Goal: Task Accomplishment & Management: Manage account settings

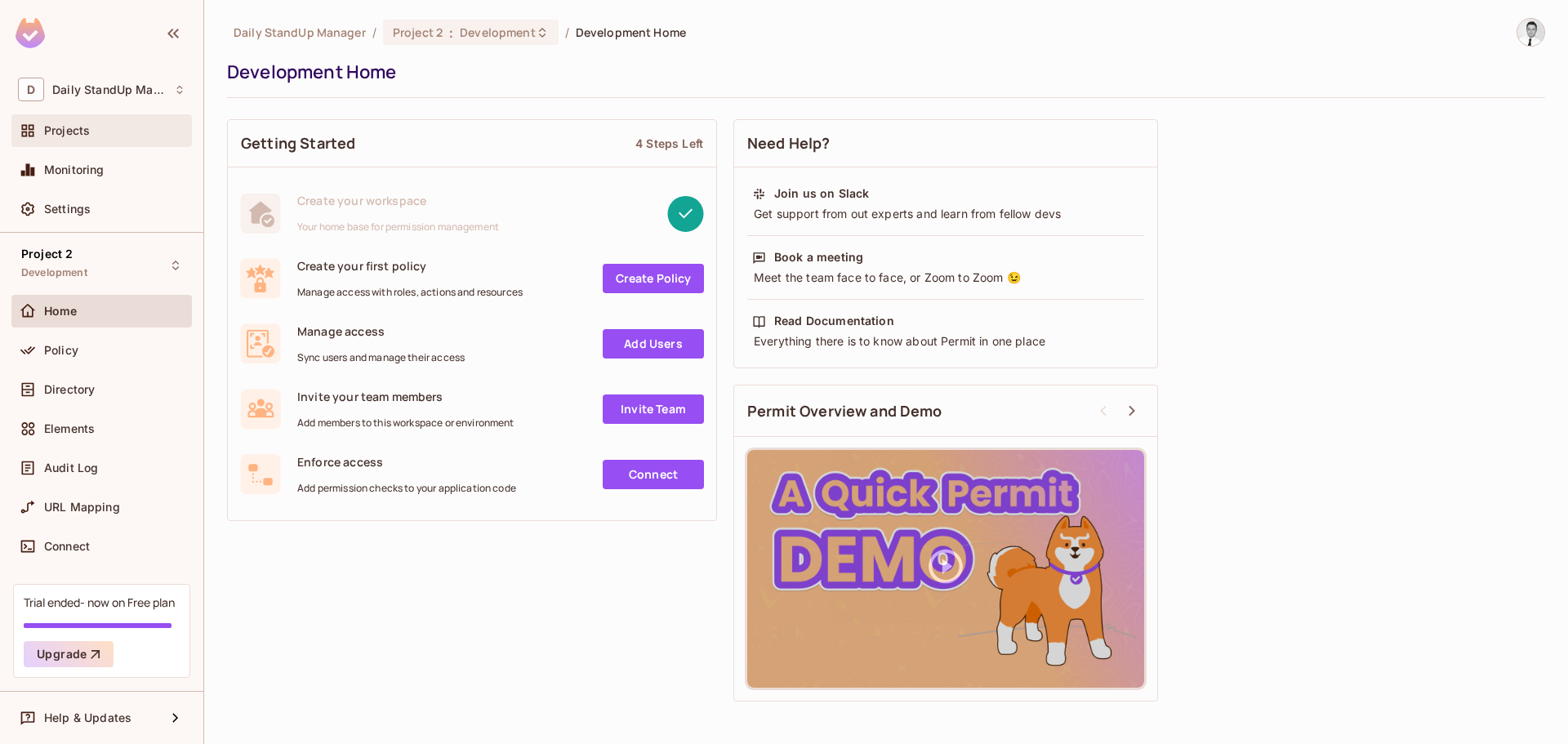
click at [78, 133] on span "Projects" at bounding box center [67, 131] width 45 height 13
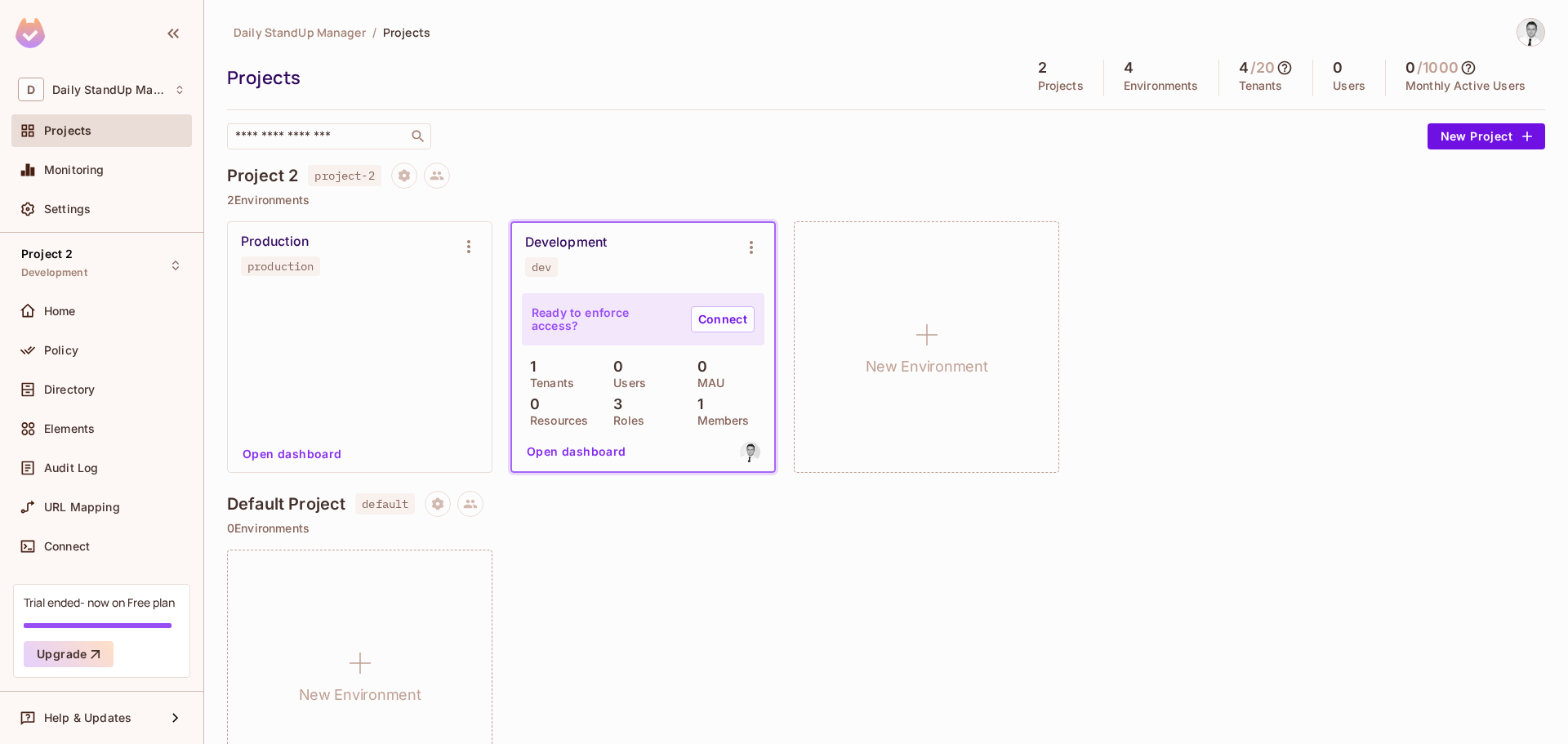
click at [658, 115] on div "Daily StandUp Manager / Projects Projects 2 Projects 4 Environments 4 / 20 Tena…" at bounding box center [886, 84] width 1318 height 132
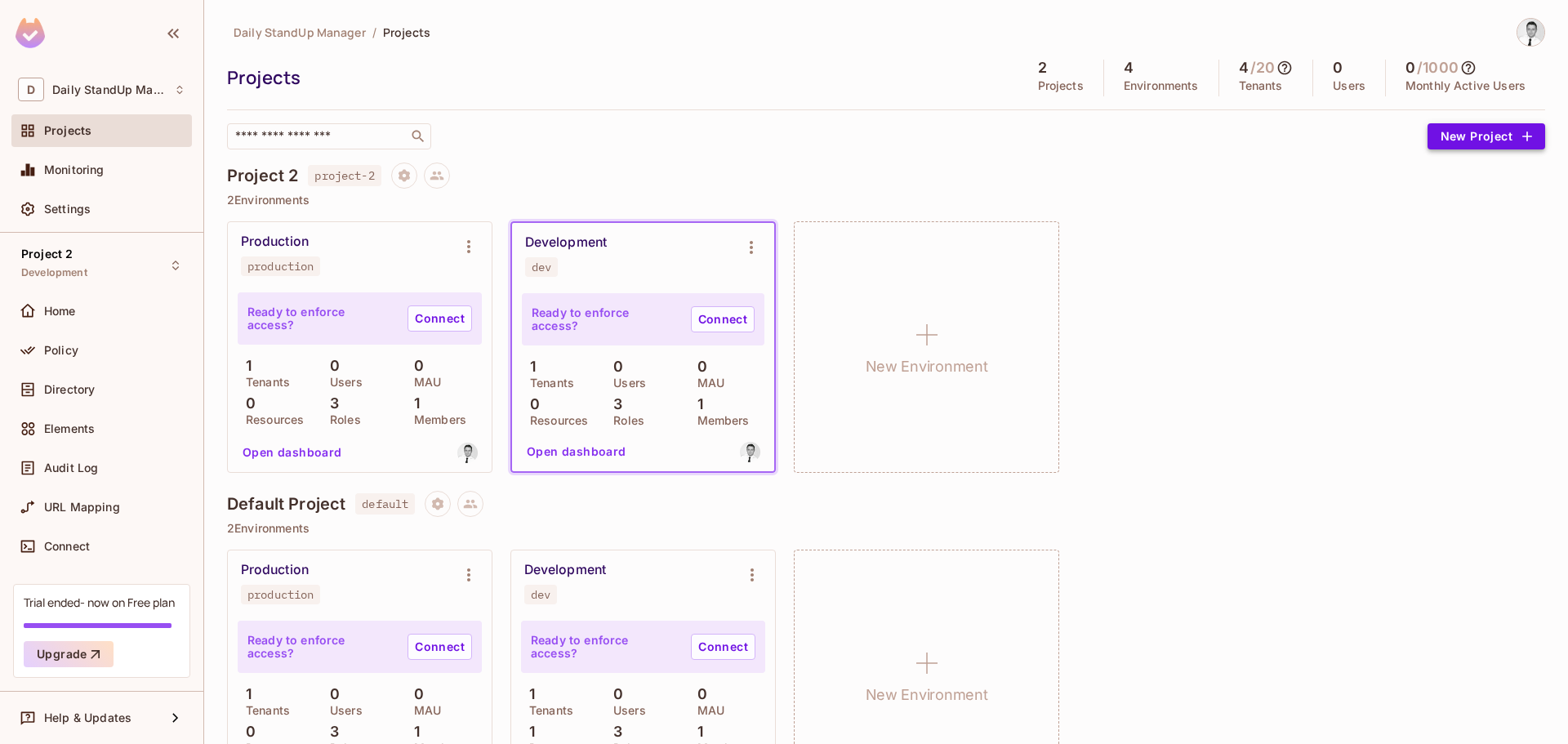
click at [1524, 142] on button "New Project" at bounding box center [1486, 136] width 118 height 26
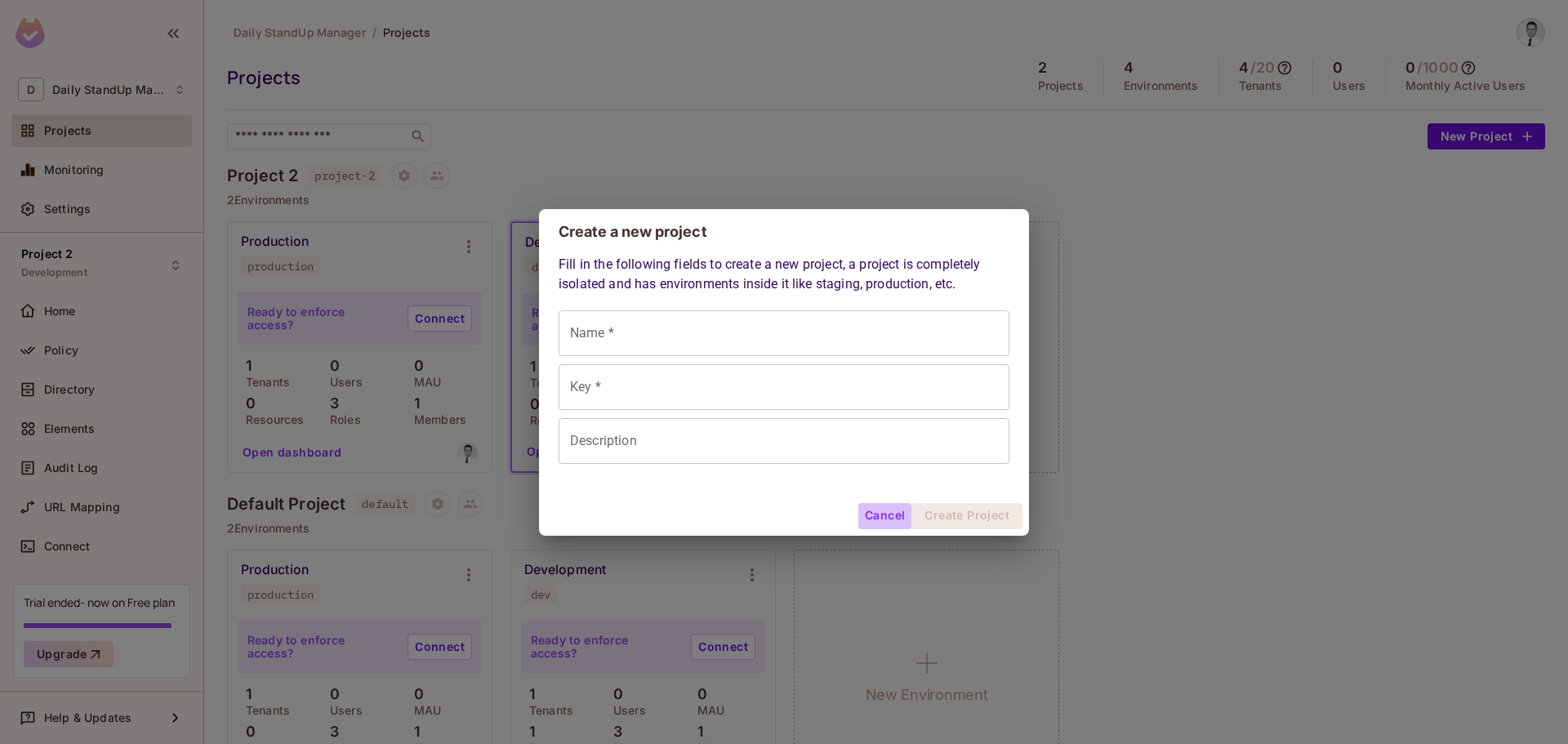
click at [883, 506] on button "Cancel" at bounding box center [884, 516] width 53 height 26
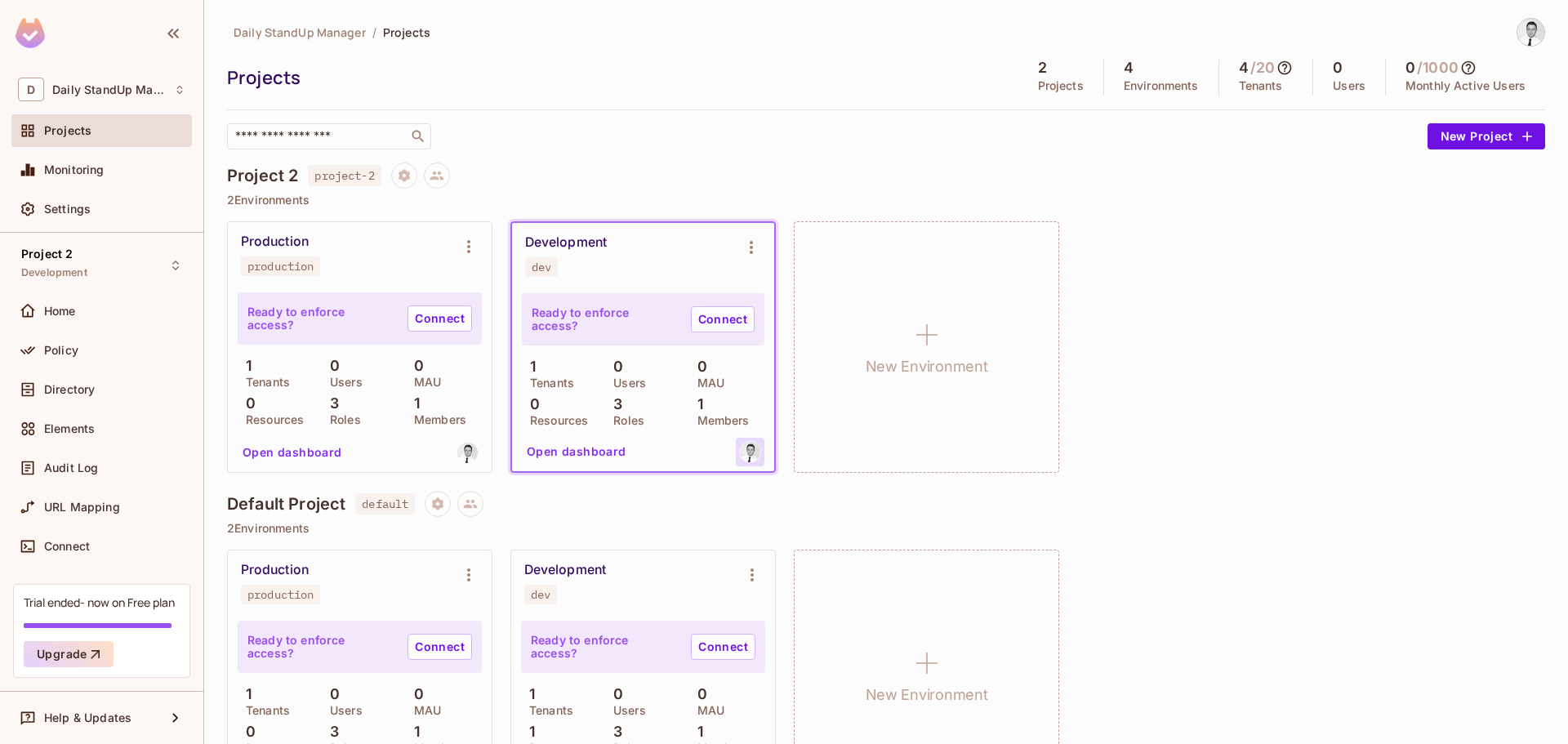
click at [743, 458] on img at bounding box center [750, 452] width 20 height 20
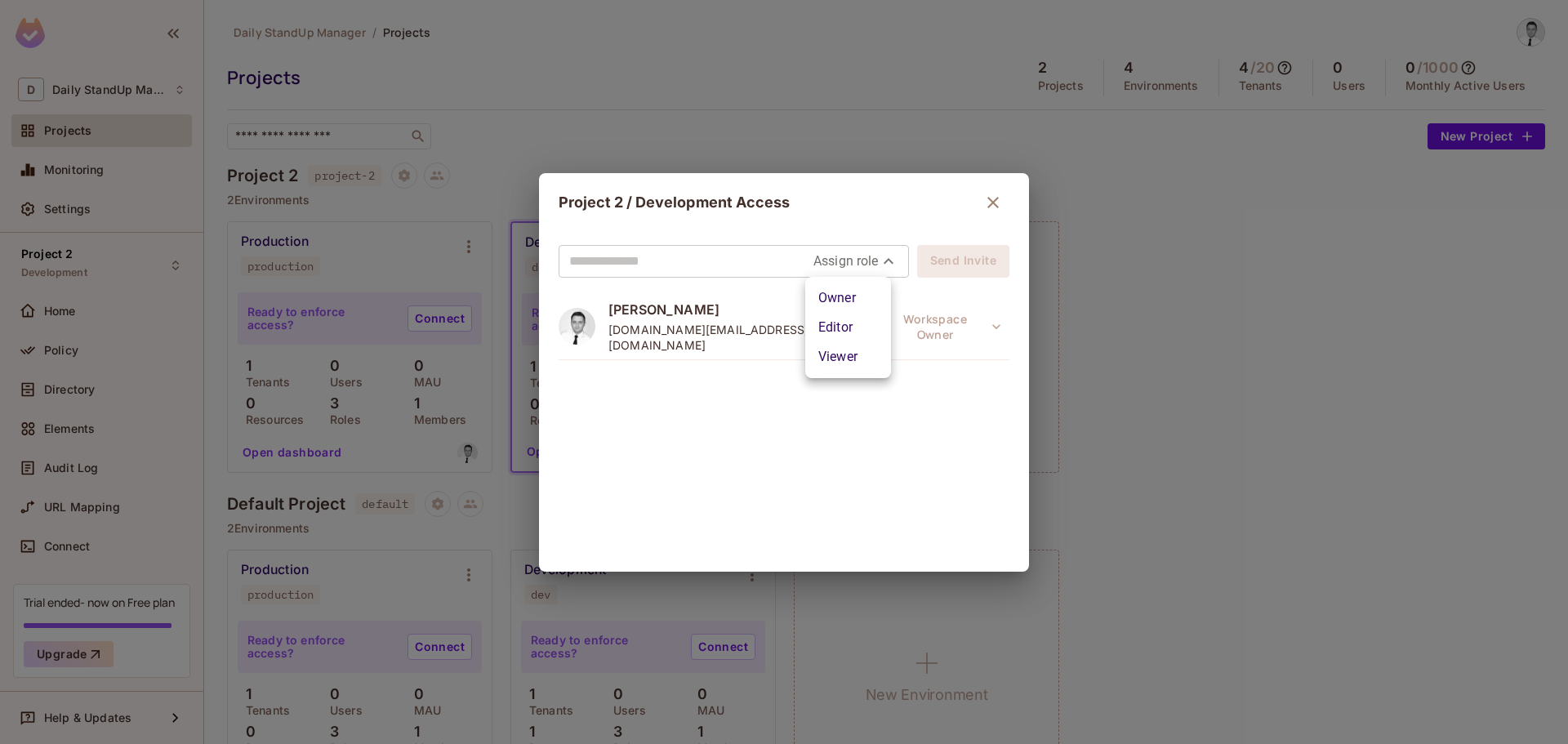
click at [863, 264] on body "D Daily StandUp Manager Projects Monitoring Settings Project 2 Development Home…" at bounding box center [784, 372] width 1568 height 744
click at [840, 289] on li "Owner" at bounding box center [848, 298] width 85 height 29
click at [883, 262] on body "D Daily StandUp Manager Projects Monitoring Settings Project 2 Development Home…" at bounding box center [784, 372] width 1568 height 744
click at [860, 356] on li "Viewer" at bounding box center [862, 357] width 65 height 29
click at [882, 263] on body "D Daily StandUp Manager Projects Monitoring Settings Project 2 Development Home…" at bounding box center [784, 372] width 1568 height 744
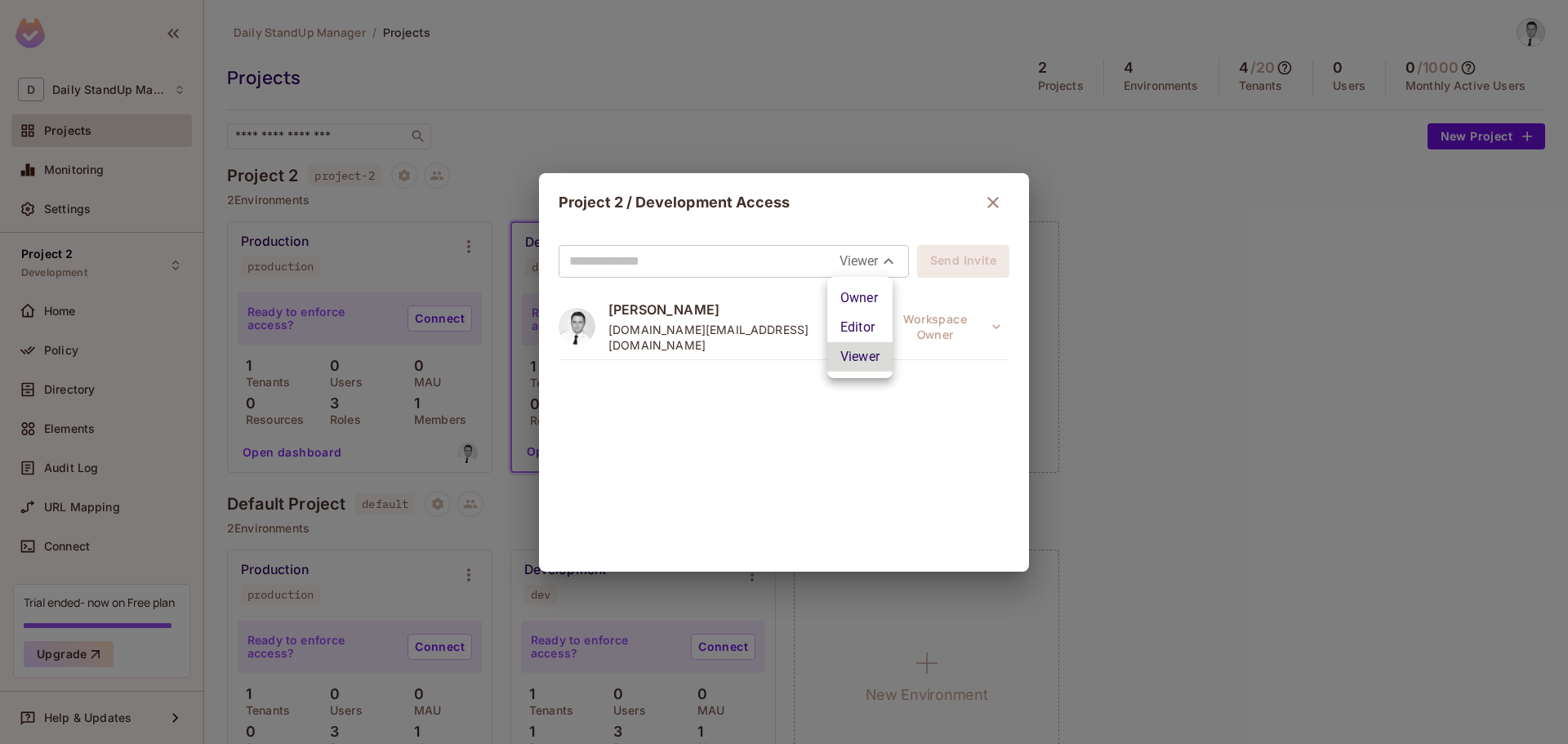
click at [868, 306] on li "Owner" at bounding box center [860, 298] width 65 height 29
type input "*****"
click at [983, 204] on icon "button" at bounding box center [993, 203] width 20 height 20
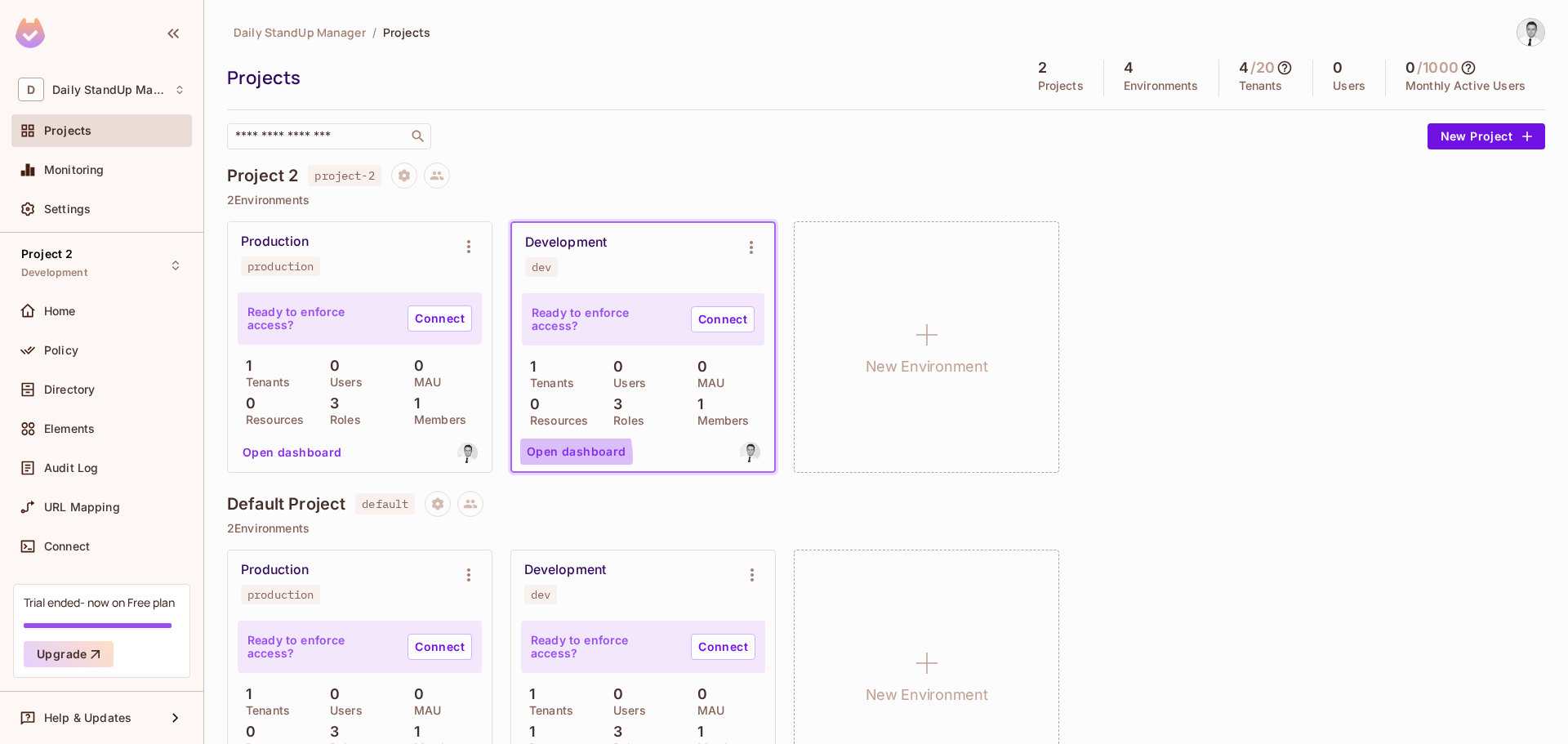
click at [545, 458] on button "Open dashboard" at bounding box center [577, 451] width 113 height 26
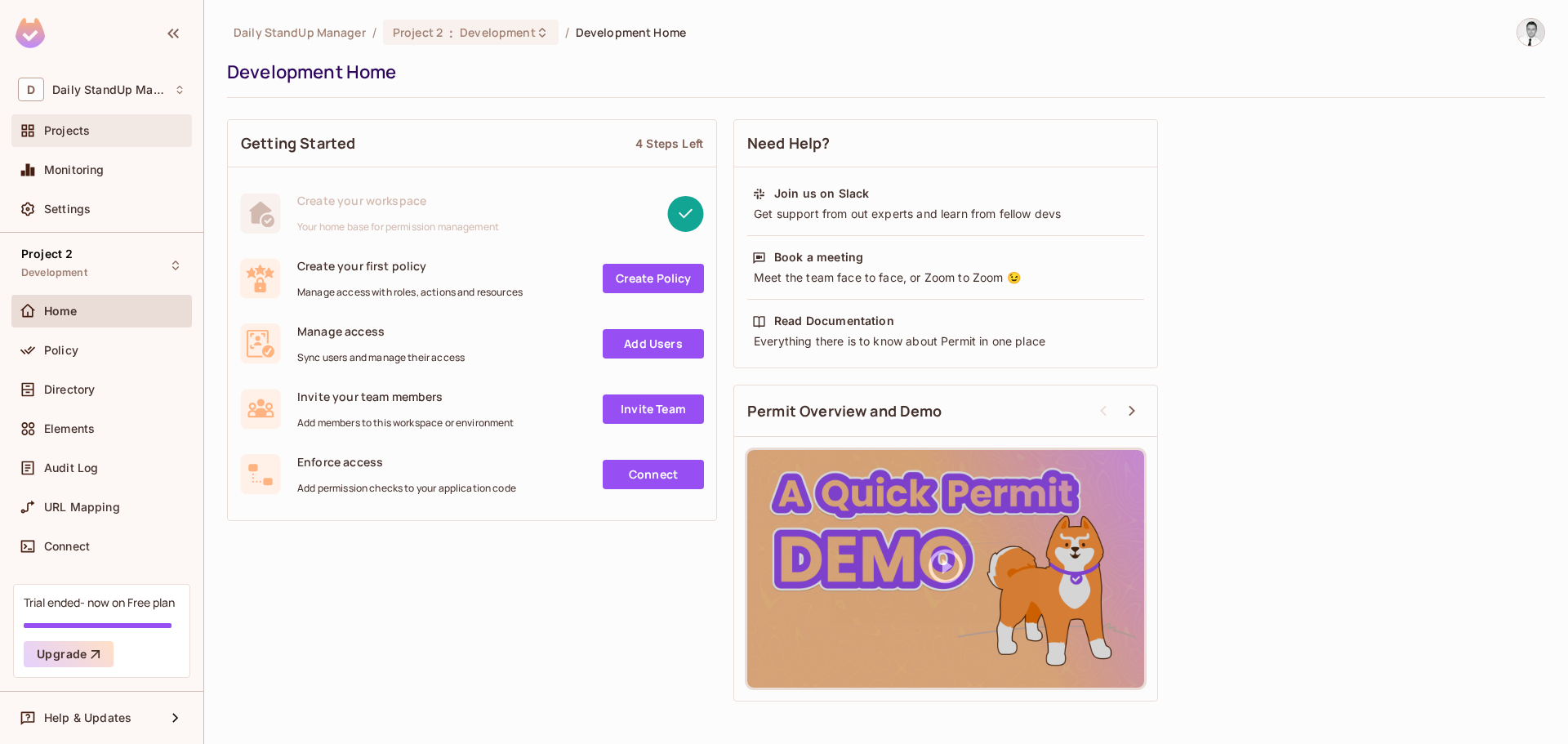
click at [105, 125] on div "Projects" at bounding box center [115, 131] width 142 height 13
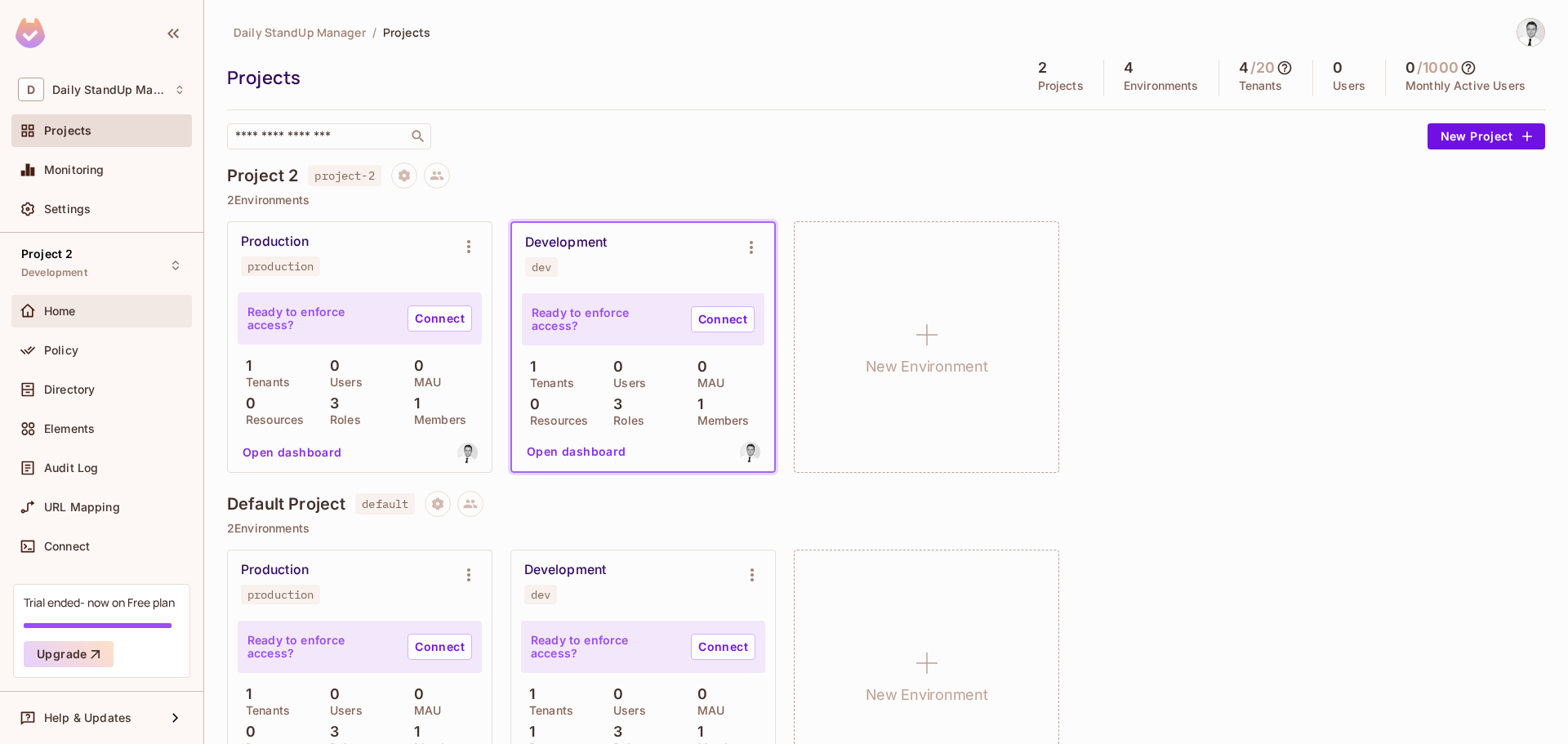
click at [94, 309] on div "Home" at bounding box center [115, 311] width 142 height 13
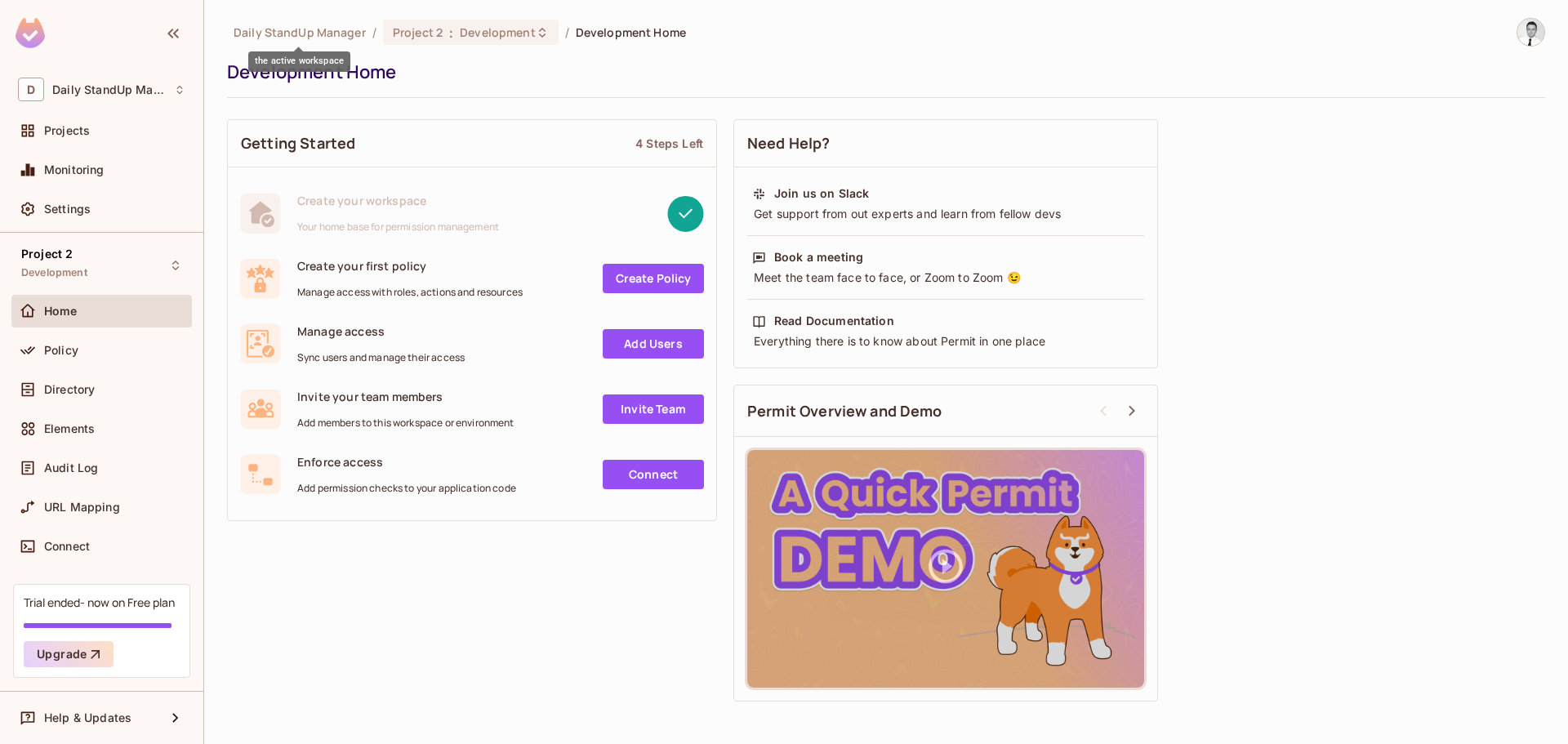
click at [248, 26] on span "Daily StandUp Manager" at bounding box center [300, 32] width 133 height 15
click at [538, 52] on div "Daily StandUp Manager / Project 2 : Development / Development Home Development …" at bounding box center [886, 58] width 1318 height 80
click at [136, 140] on div "Projects" at bounding box center [102, 131] width 167 height 20
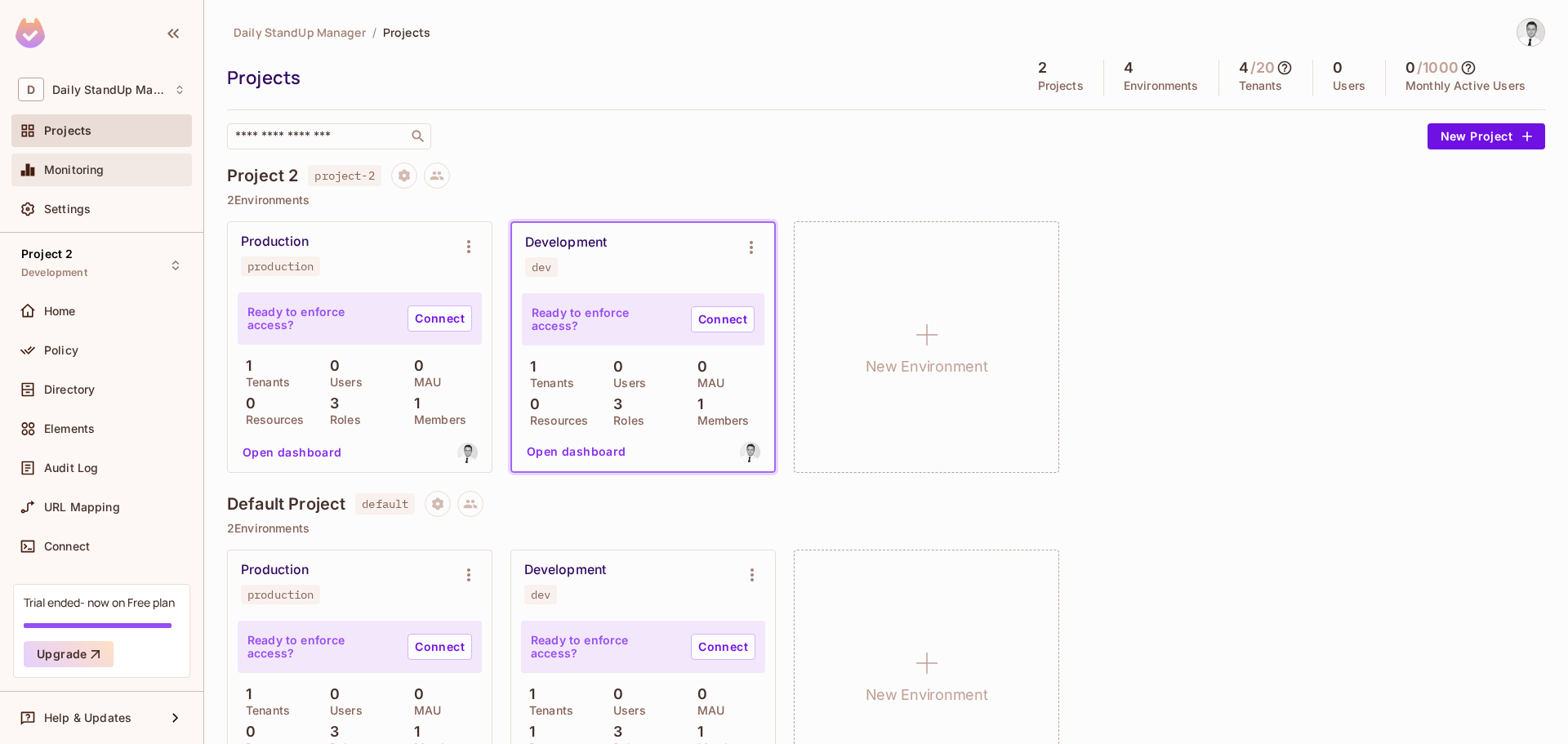
click at [78, 164] on span "Monitoring" at bounding box center [74, 170] width 61 height 13
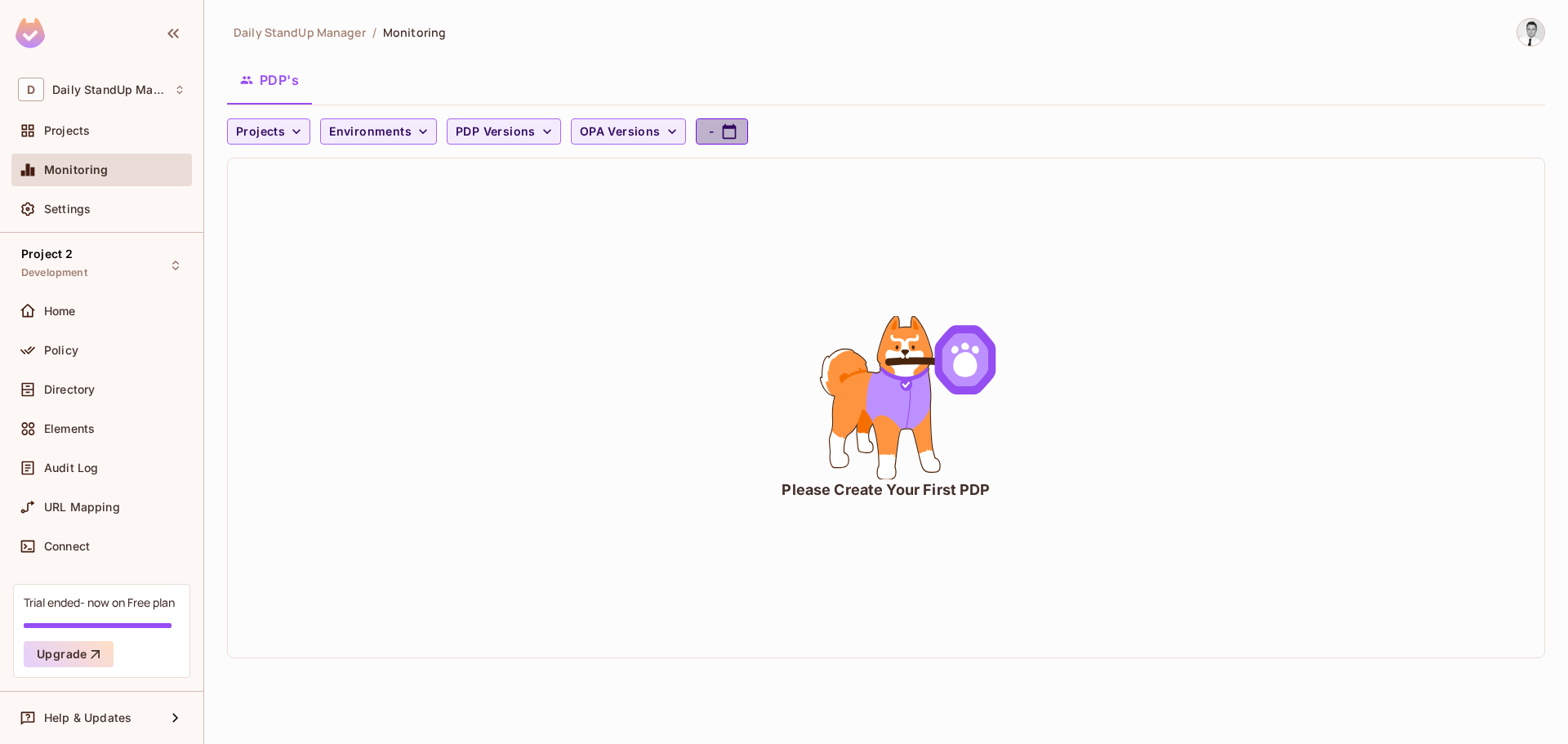
click at [710, 132] on button "-" at bounding box center [722, 131] width 53 height 26
select select "*"
select select "****"
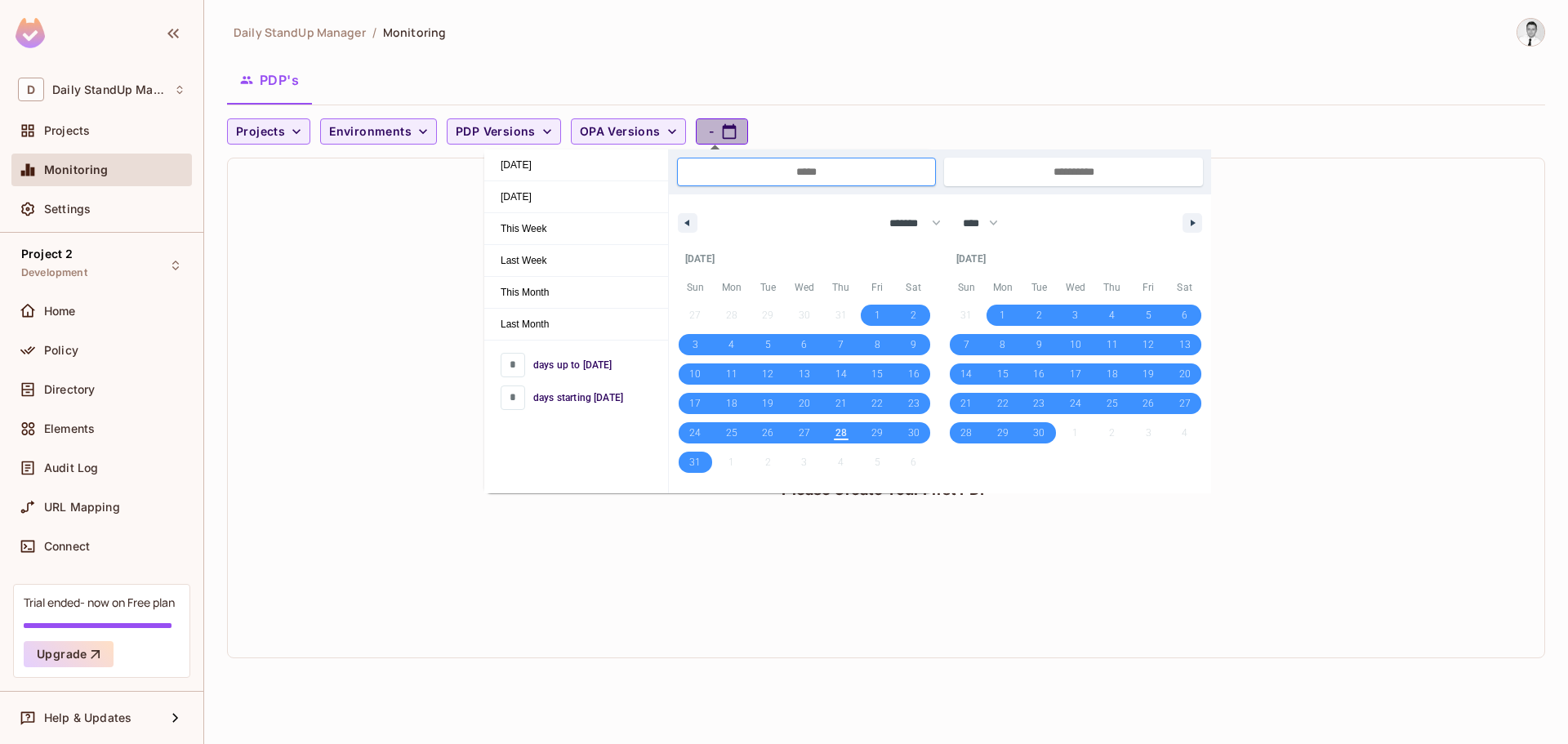
click at [710, 132] on button "-" at bounding box center [722, 131] width 53 height 26
click at [657, 80] on div "PDP's" at bounding box center [886, 80] width 1318 height 41
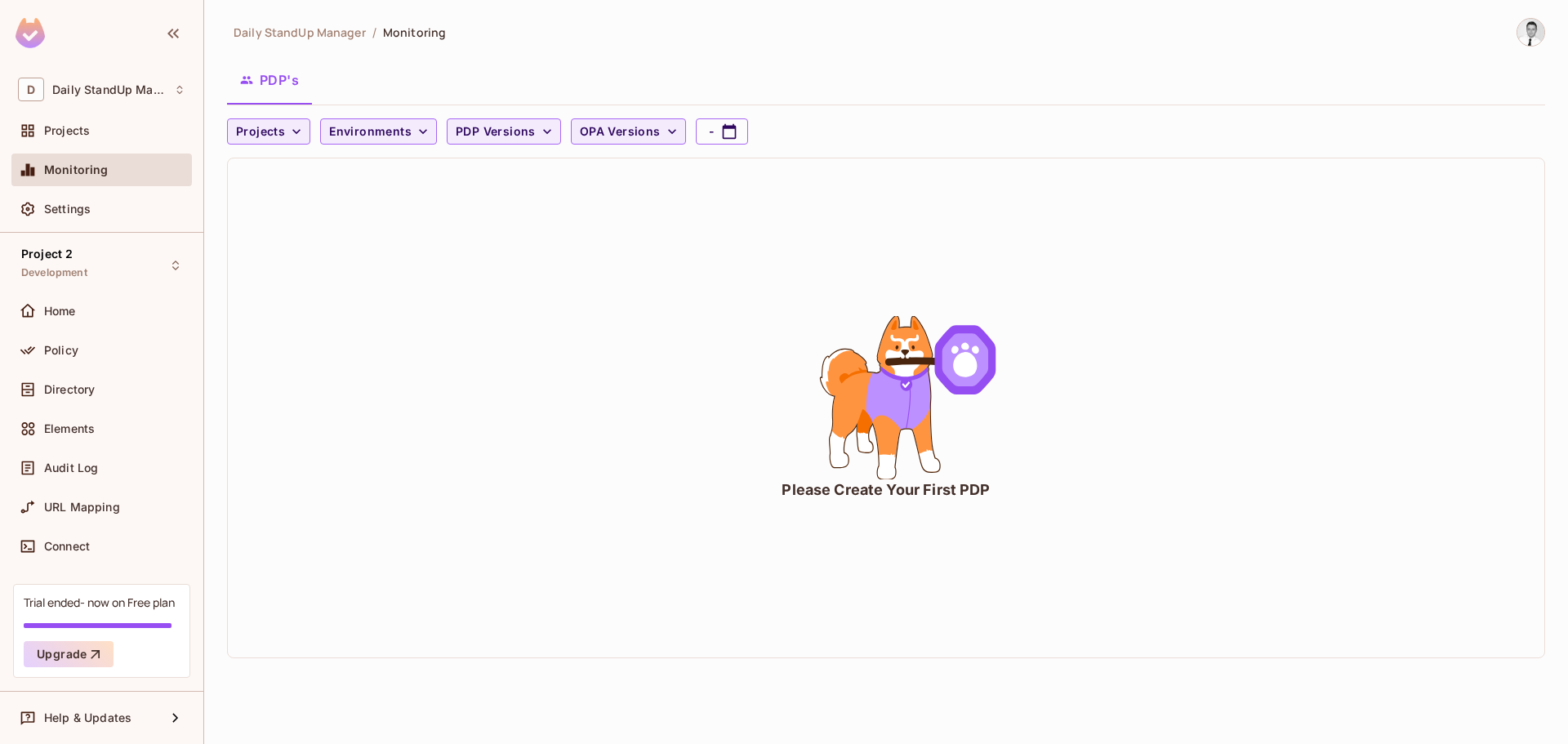
click at [255, 88] on button "PDP's" at bounding box center [270, 80] width 85 height 41
click at [167, 216] on div "Settings" at bounding box center [102, 209] width 167 height 20
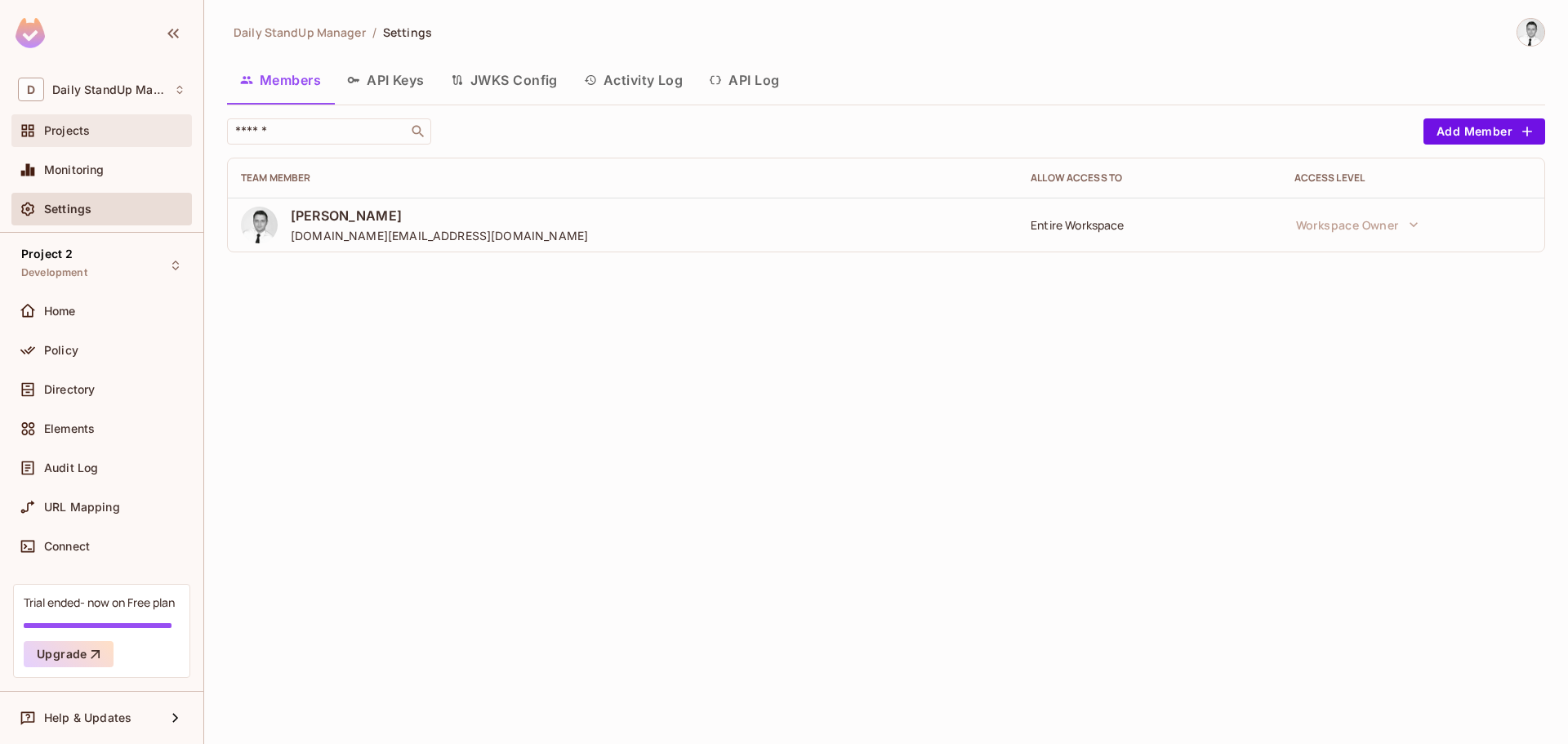
click at [119, 135] on div "Projects" at bounding box center [115, 131] width 142 height 13
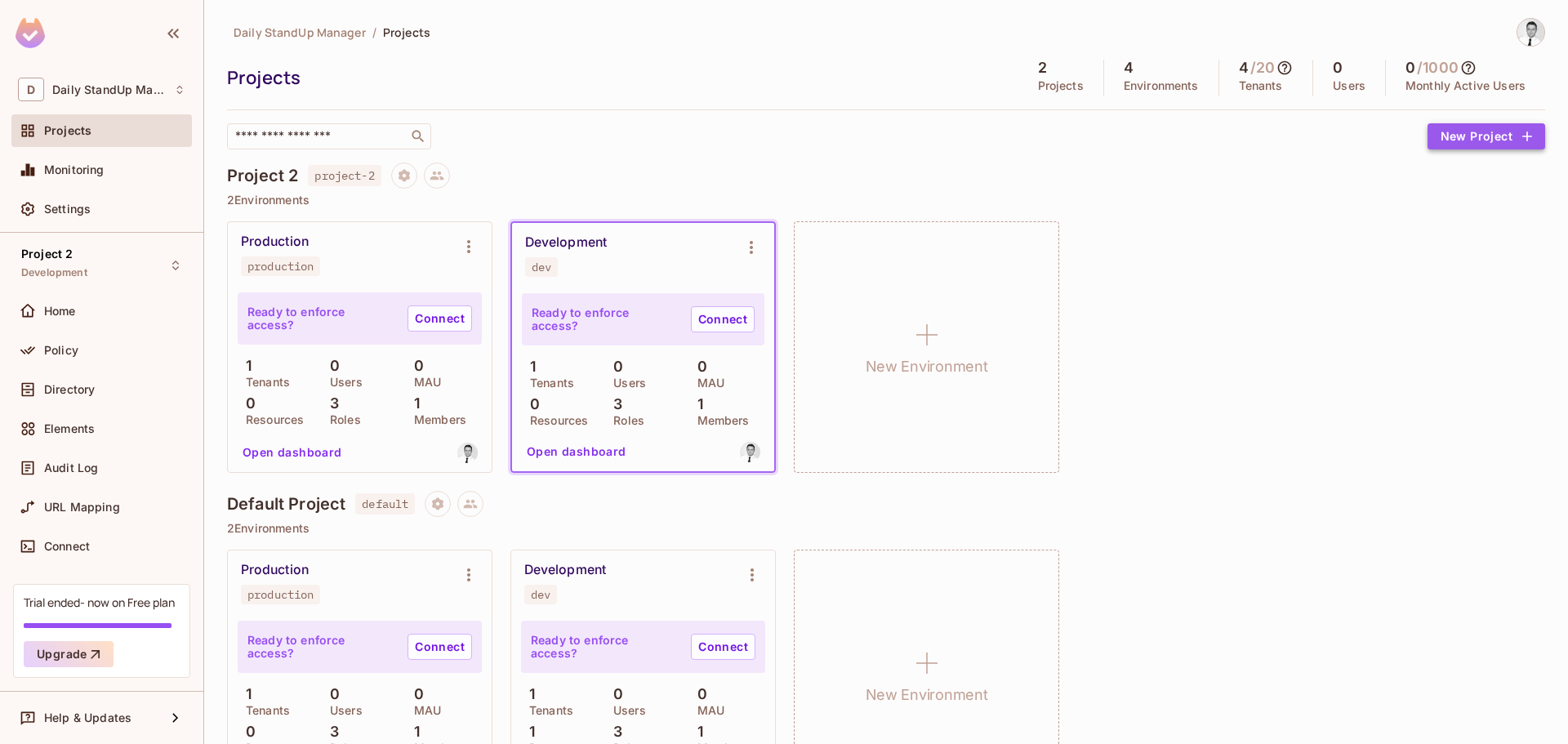
click at [1473, 136] on button "New Project" at bounding box center [1486, 136] width 118 height 26
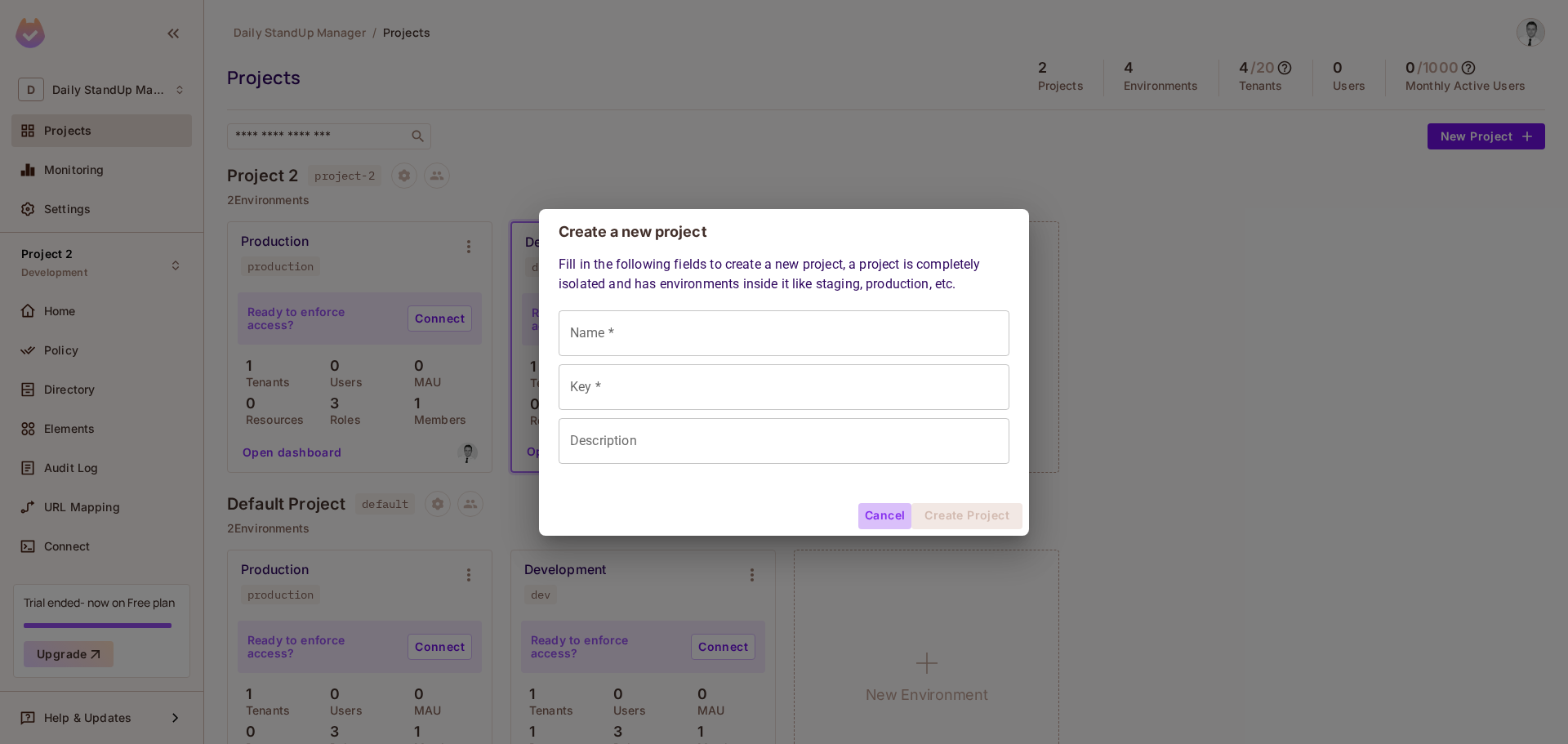
click at [881, 508] on button "Cancel" at bounding box center [884, 516] width 53 height 26
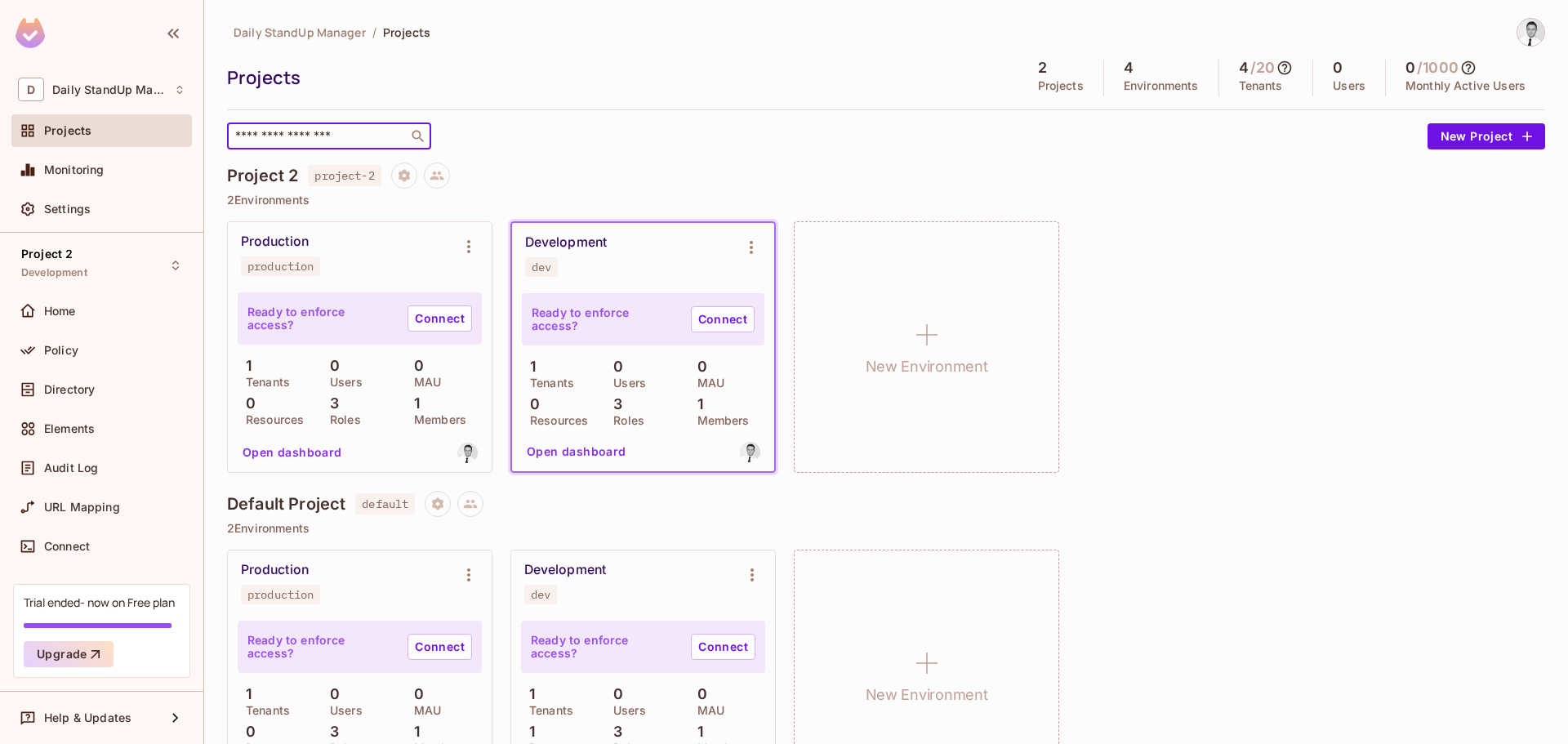
click at [364, 134] on input "text" at bounding box center [317, 136] width 172 height 16
click at [630, 141] on div "​" at bounding box center [823, 136] width 1192 height 26
click at [293, 138] on input "text" at bounding box center [317, 136] width 172 height 16
click at [696, 129] on div "​" at bounding box center [823, 136] width 1192 height 26
click at [409, 174] on icon "Project settings" at bounding box center [404, 174] width 12 height 12
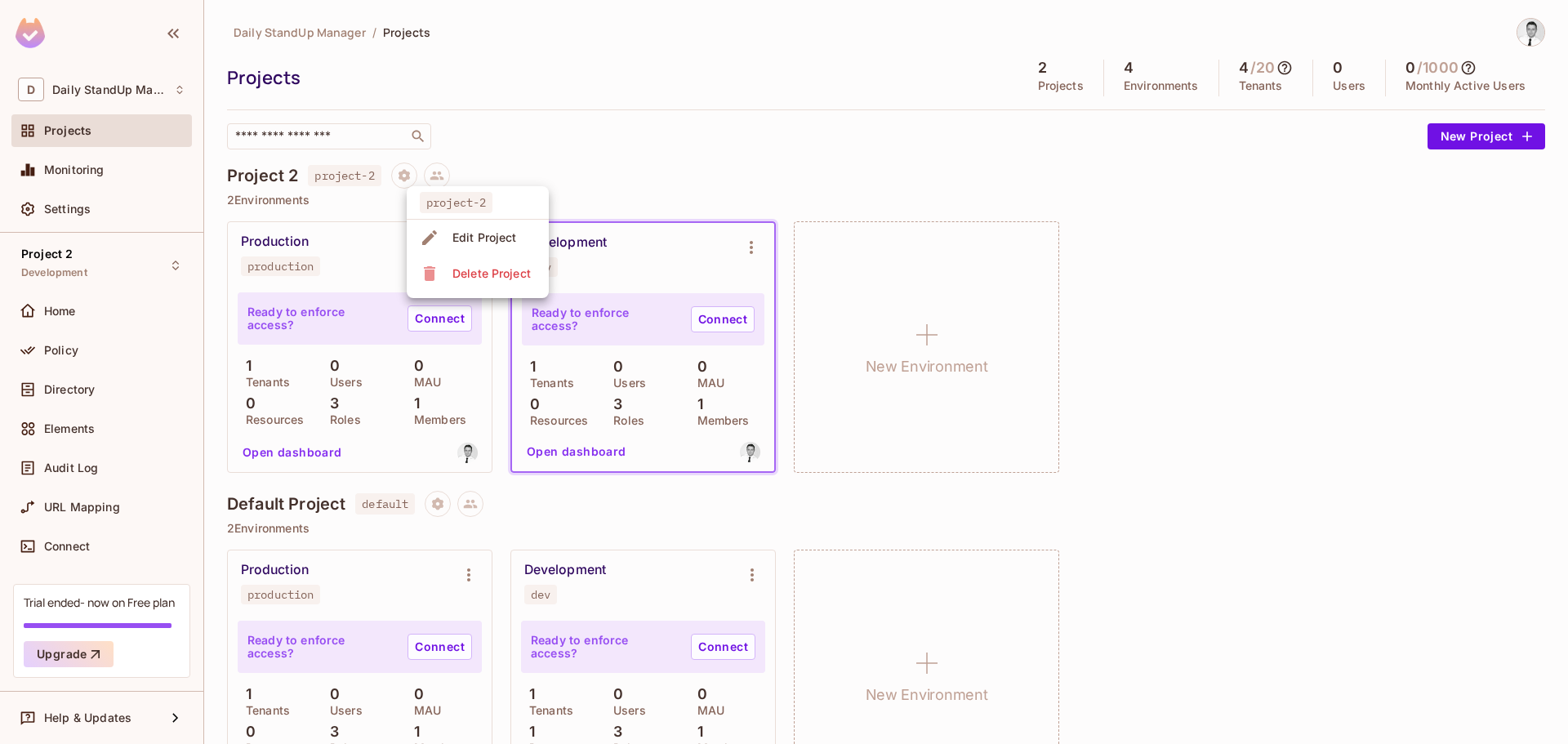
drag, startPoint x: 659, startPoint y: 174, endPoint x: 536, endPoint y: 174, distance: 123.0
click at [658, 174] on div at bounding box center [784, 372] width 1568 height 744
click at [409, 174] on icon "Project settings" at bounding box center [404, 174] width 12 height 12
click at [458, 237] on div "Edit Project" at bounding box center [484, 238] width 64 height 16
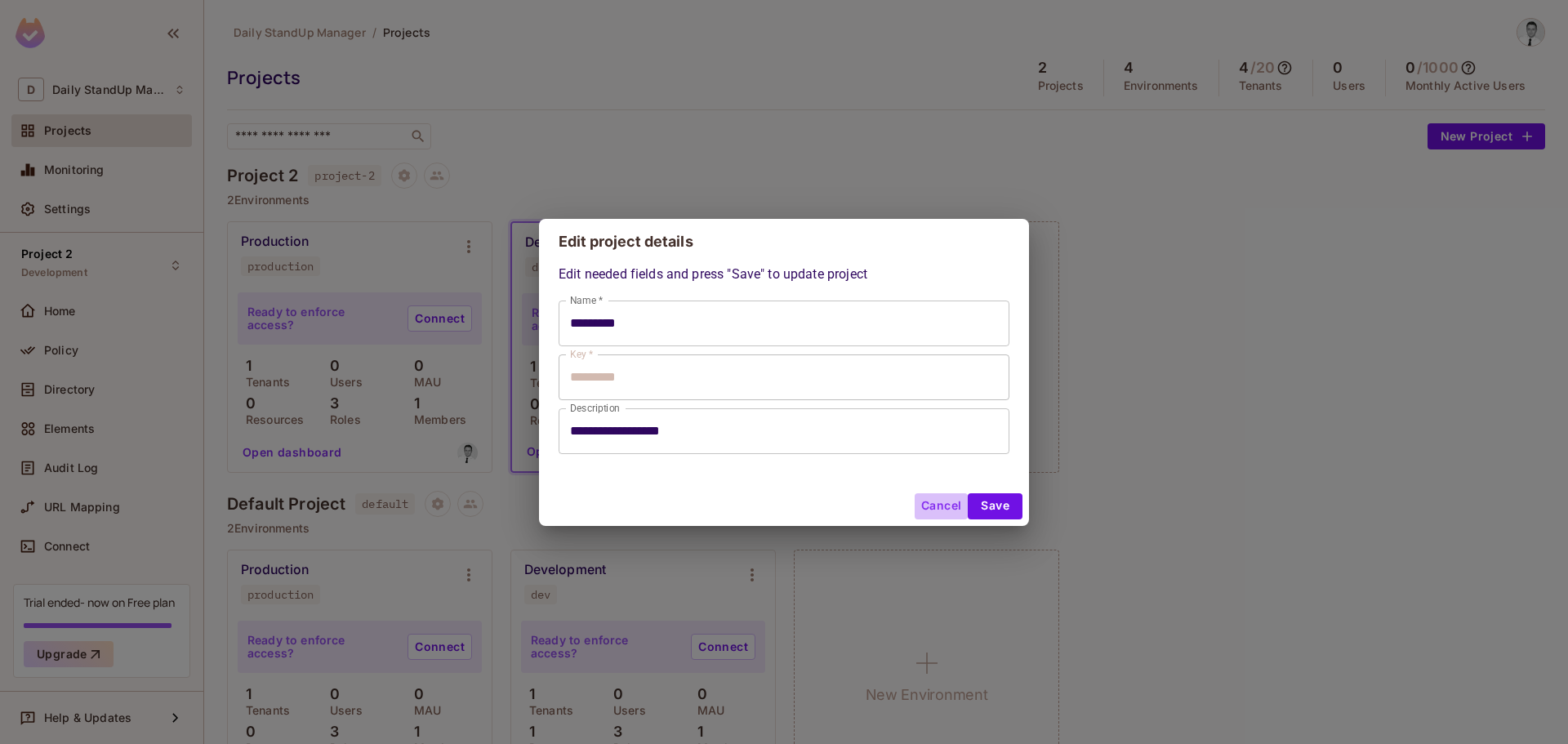
click at [933, 495] on button "Cancel" at bounding box center [941, 506] width 53 height 26
type input "*********"
type input "**********"
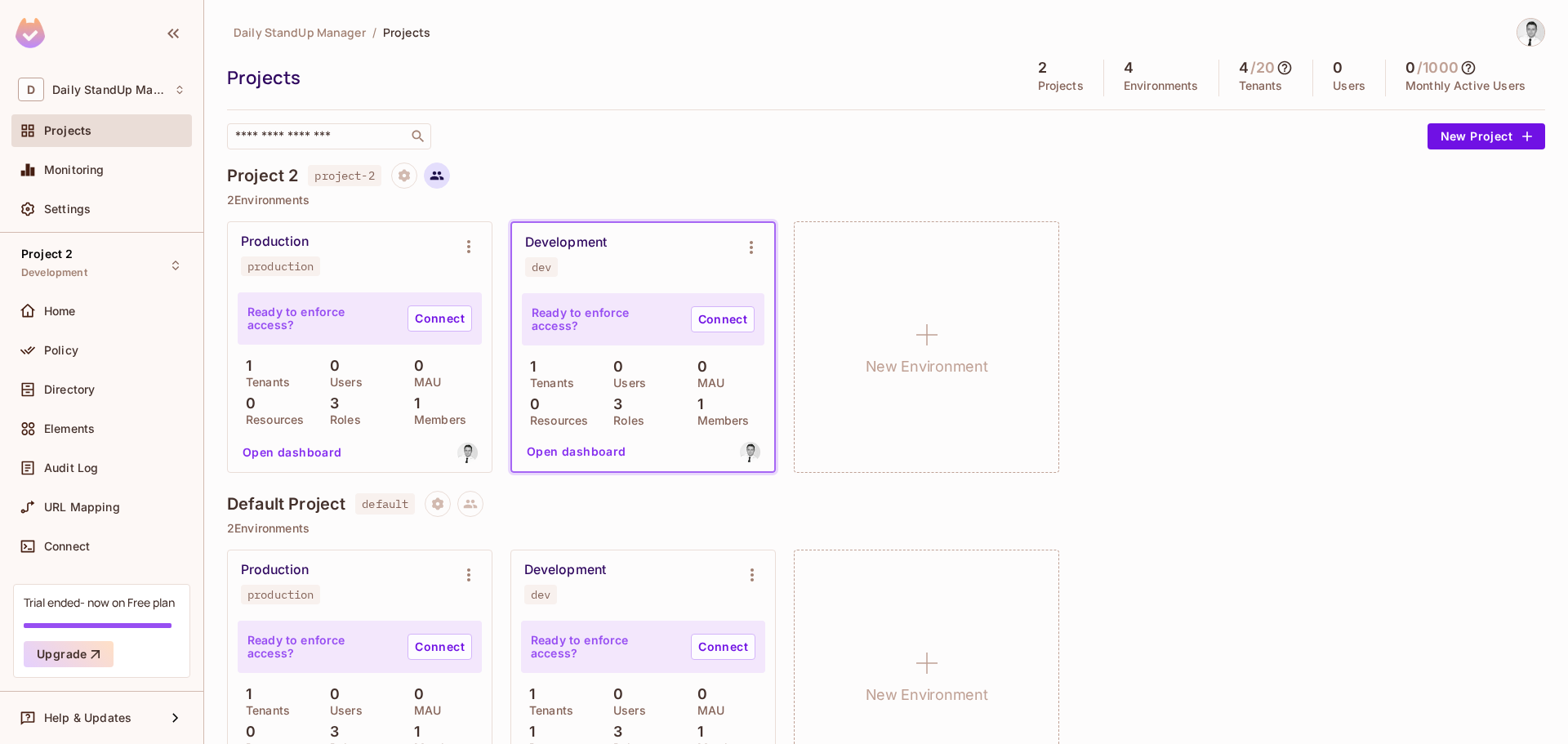
click at [449, 179] on button at bounding box center [437, 175] width 26 height 26
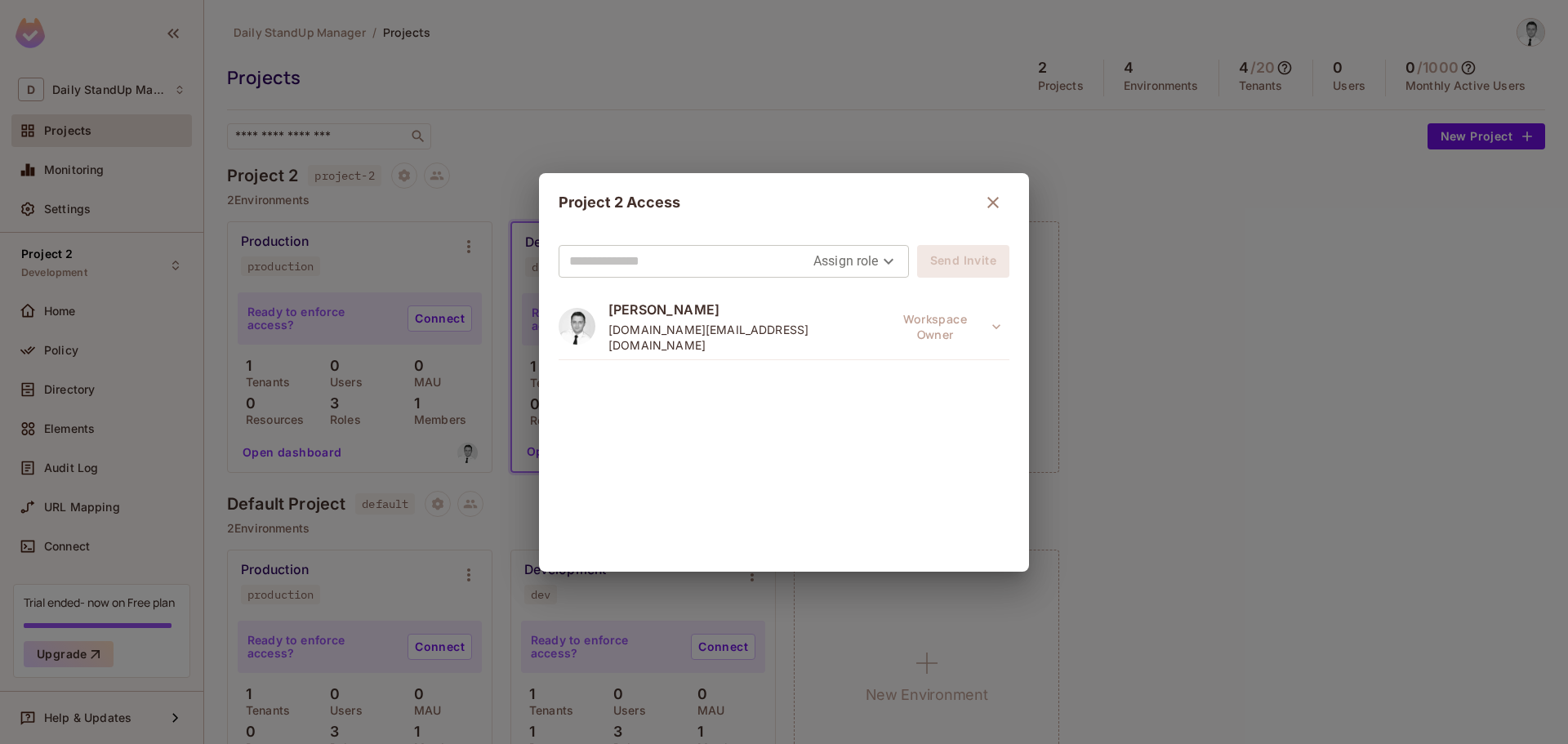
click at [851, 257] on body "D Daily StandUp Manager Projects Monitoring Settings Project 2 Development Home…" at bounding box center [784, 372] width 1568 height 744
click at [851, 257] on div at bounding box center [784, 372] width 1568 height 744
click at [692, 257] on input "text" at bounding box center [691, 261] width 244 height 26
type input "**********"
click at [842, 197] on div "Project 2 Access" at bounding box center [784, 203] width 450 height 33
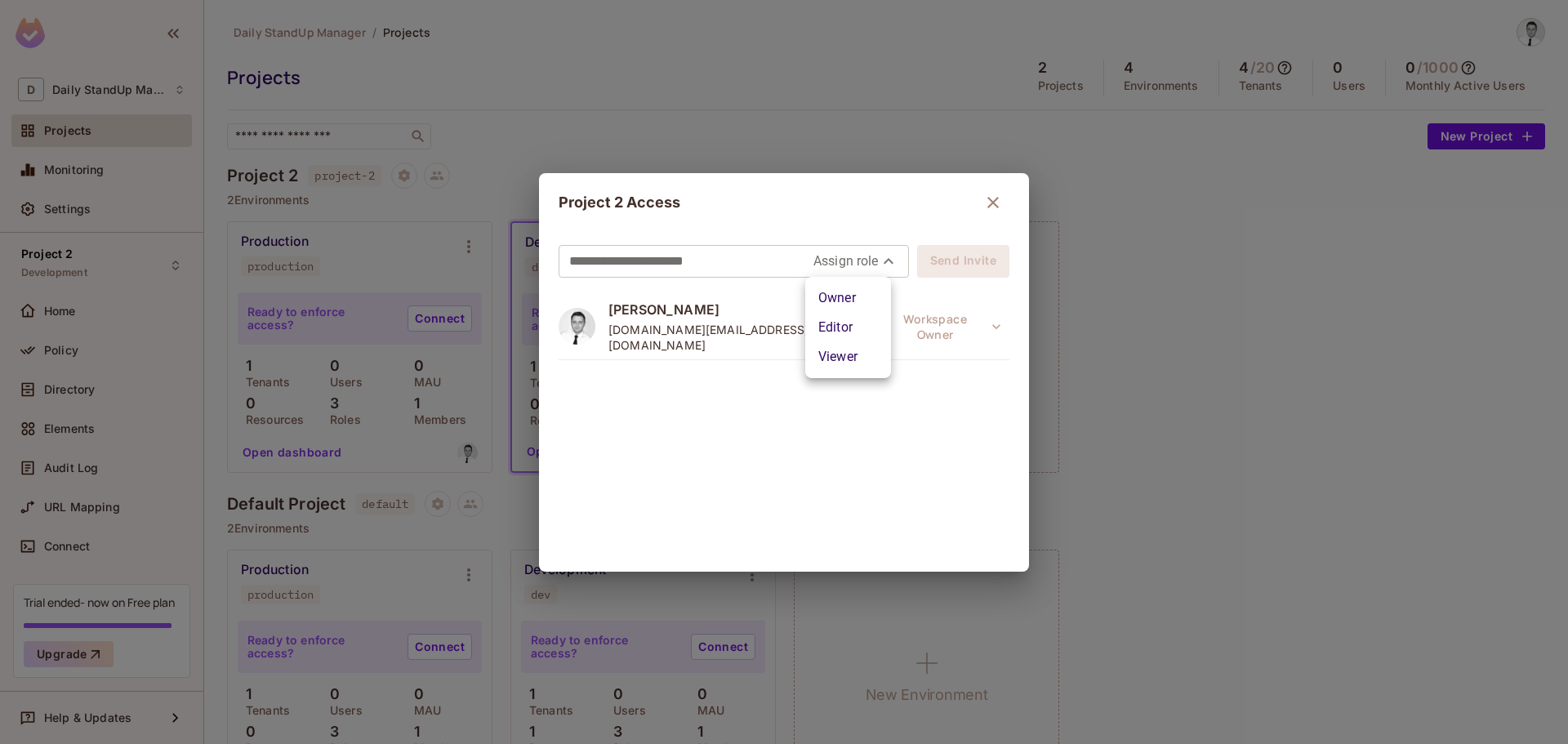
click at [875, 261] on body "**********" at bounding box center [784, 372] width 1568 height 744
click at [837, 318] on li "Editor" at bounding box center [848, 327] width 85 height 29
type input "*****"
click at [987, 207] on icon "button" at bounding box center [993, 203] width 20 height 20
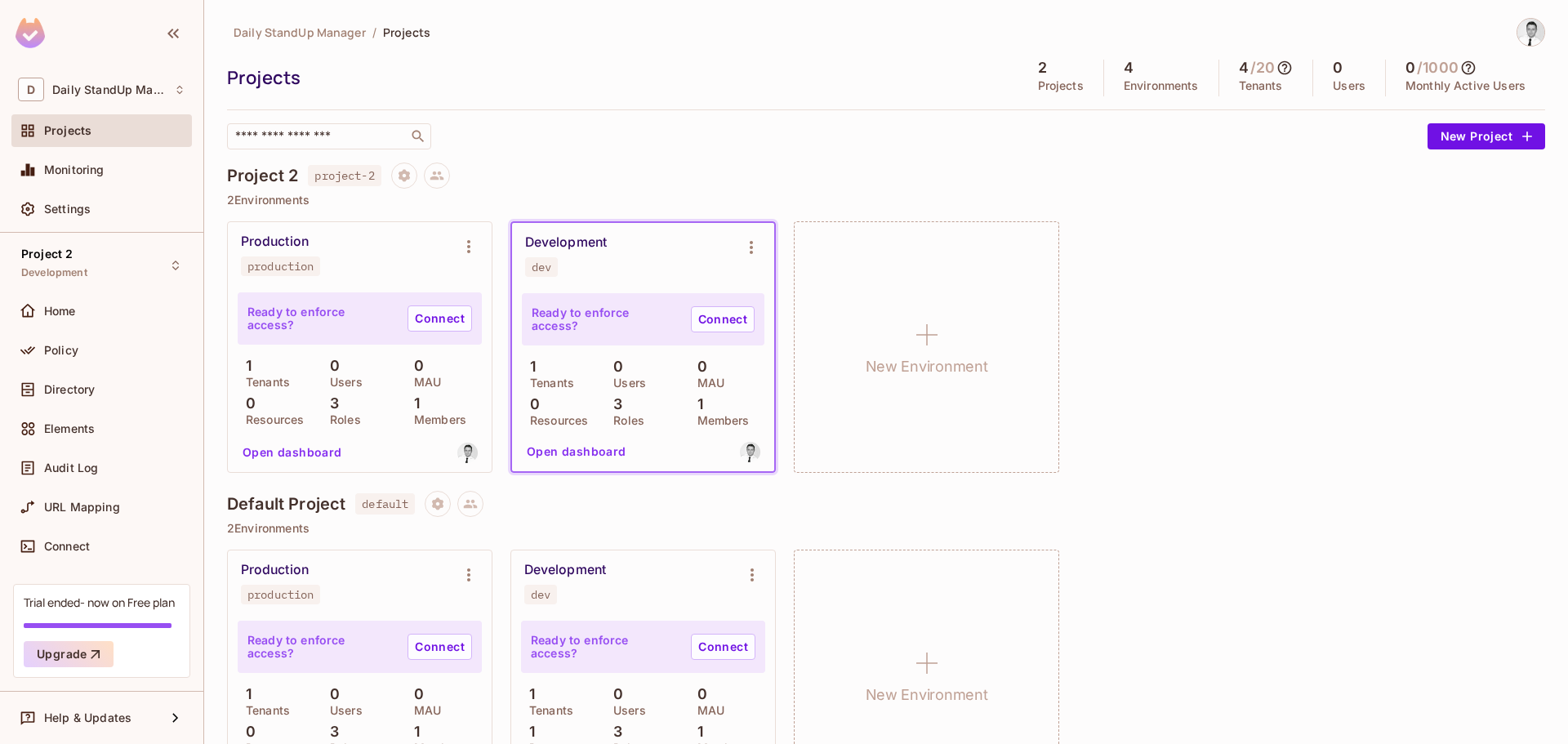
click at [348, 180] on span "project-2" at bounding box center [344, 175] width 73 height 21
click at [270, 191] on div "Project 2 project-2 2 Environments Production production Ready to enforce acces…" at bounding box center [886, 327] width 1318 height 329
click at [387, 144] on div "​" at bounding box center [329, 136] width 204 height 26
click at [632, 134] on div "​" at bounding box center [823, 136] width 1192 height 26
click at [525, 124] on div "​" at bounding box center [823, 136] width 1192 height 26
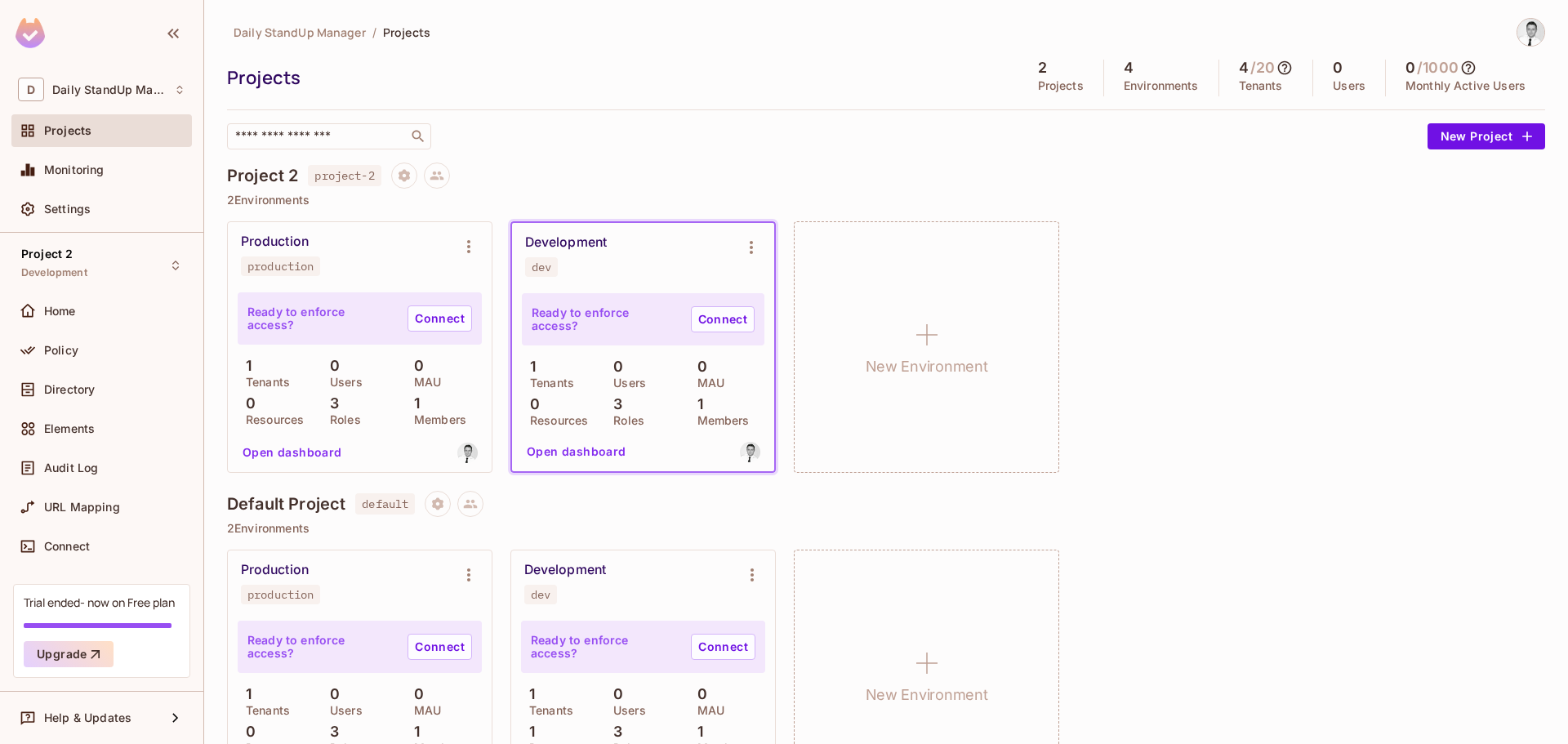
click at [319, 283] on div "Production production" at bounding box center [360, 255] width 263 height 65
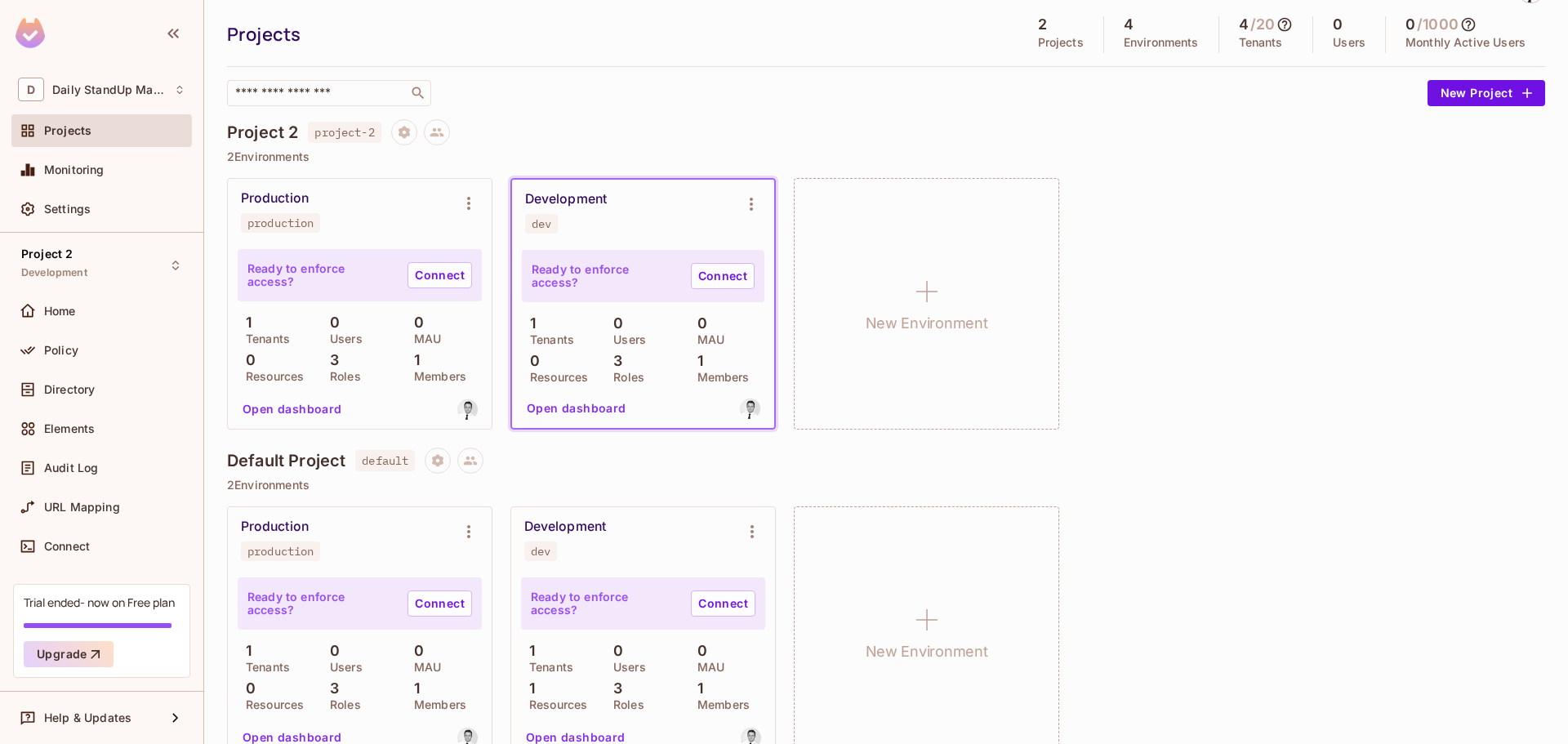
scroll to position [75, 0]
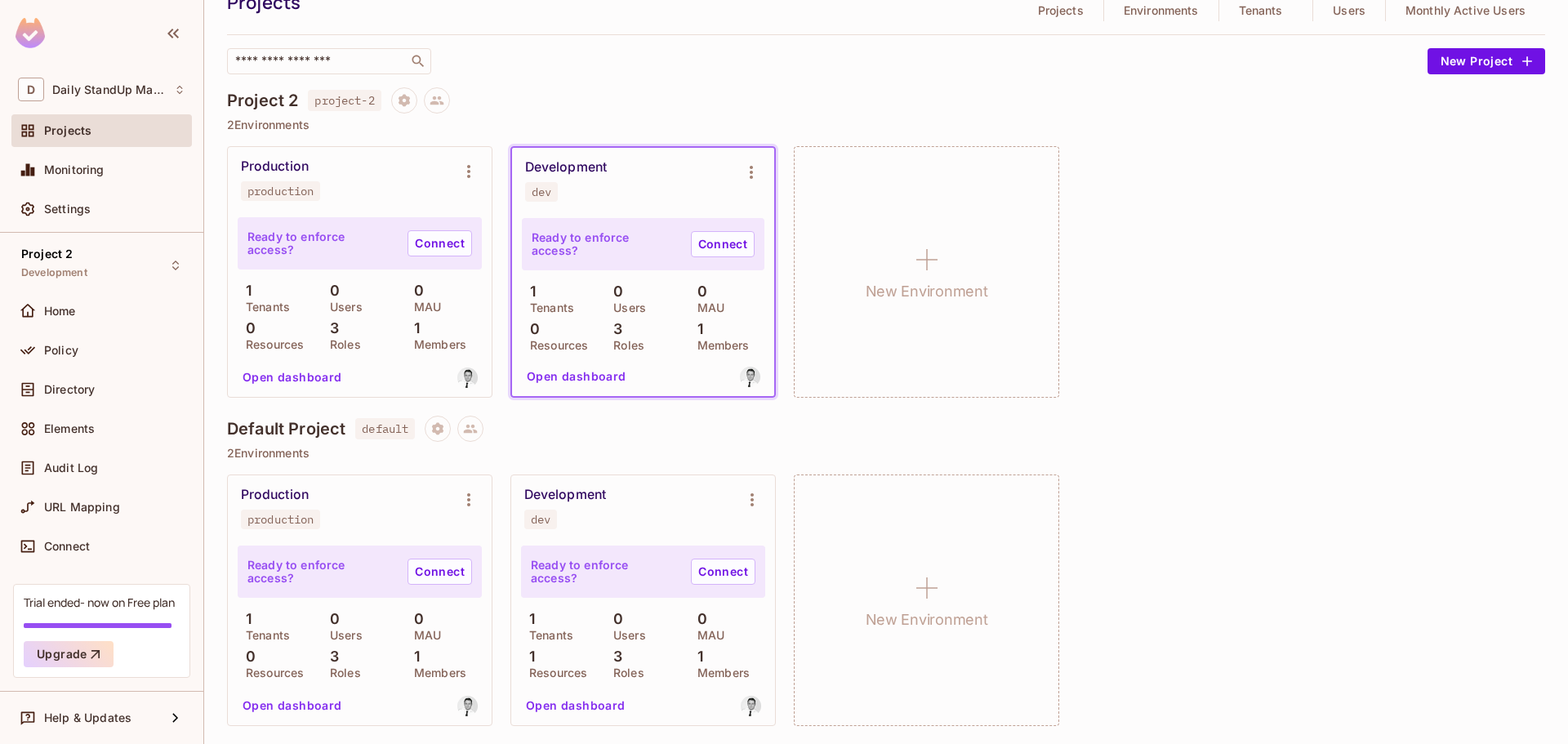
click at [659, 556] on div "Ready to enforce access? Connect" at bounding box center [643, 572] width 244 height 53
click at [573, 585] on div "Ready to enforce access? Connect" at bounding box center [643, 572] width 244 height 53
click at [623, 574] on p "Ready to enforce access?" at bounding box center [605, 571] width 147 height 26
click at [312, 219] on div "Ready to enforce access? Connect" at bounding box center [360, 243] width 244 height 53
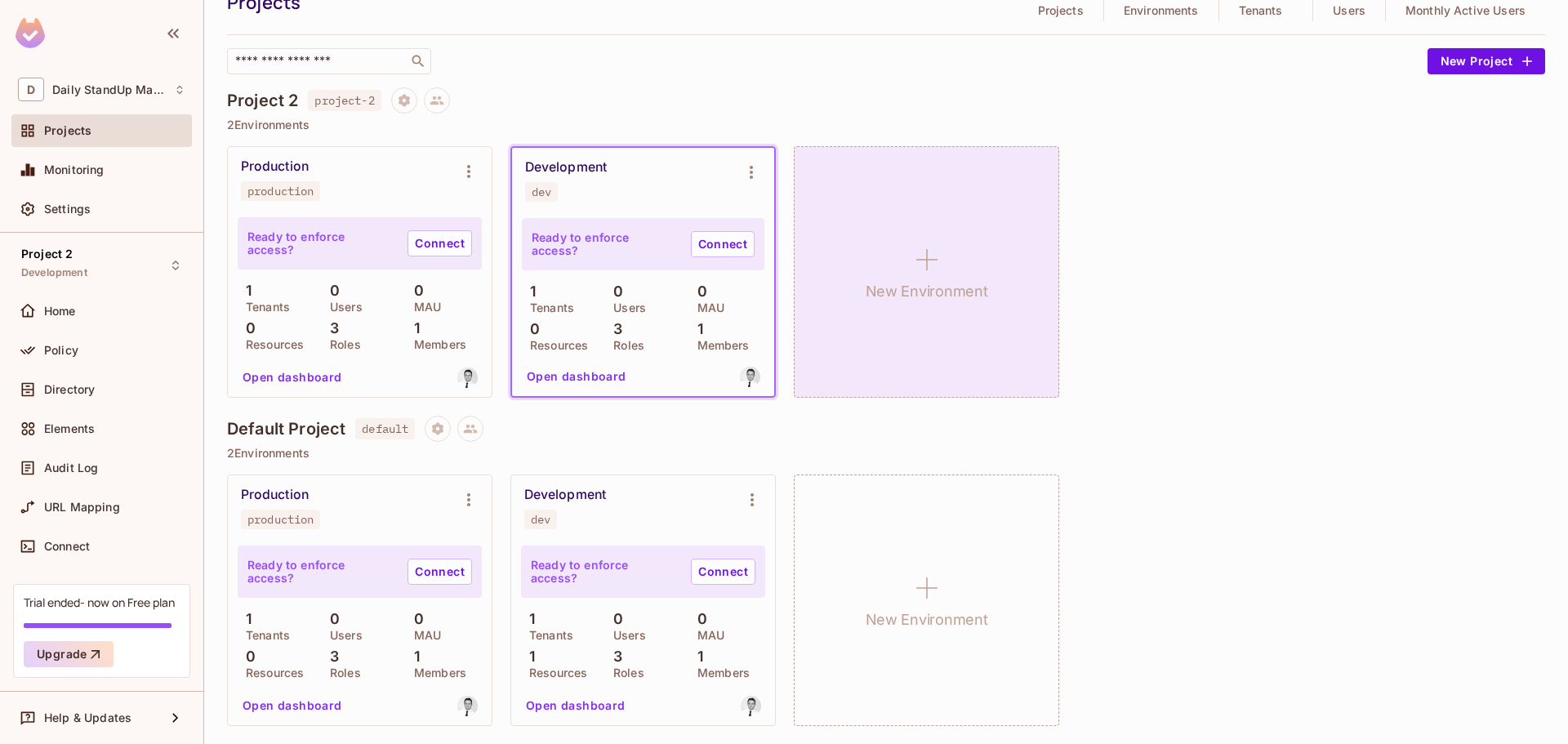
click at [867, 262] on div "New Environment" at bounding box center [926, 272] width 265 height 252
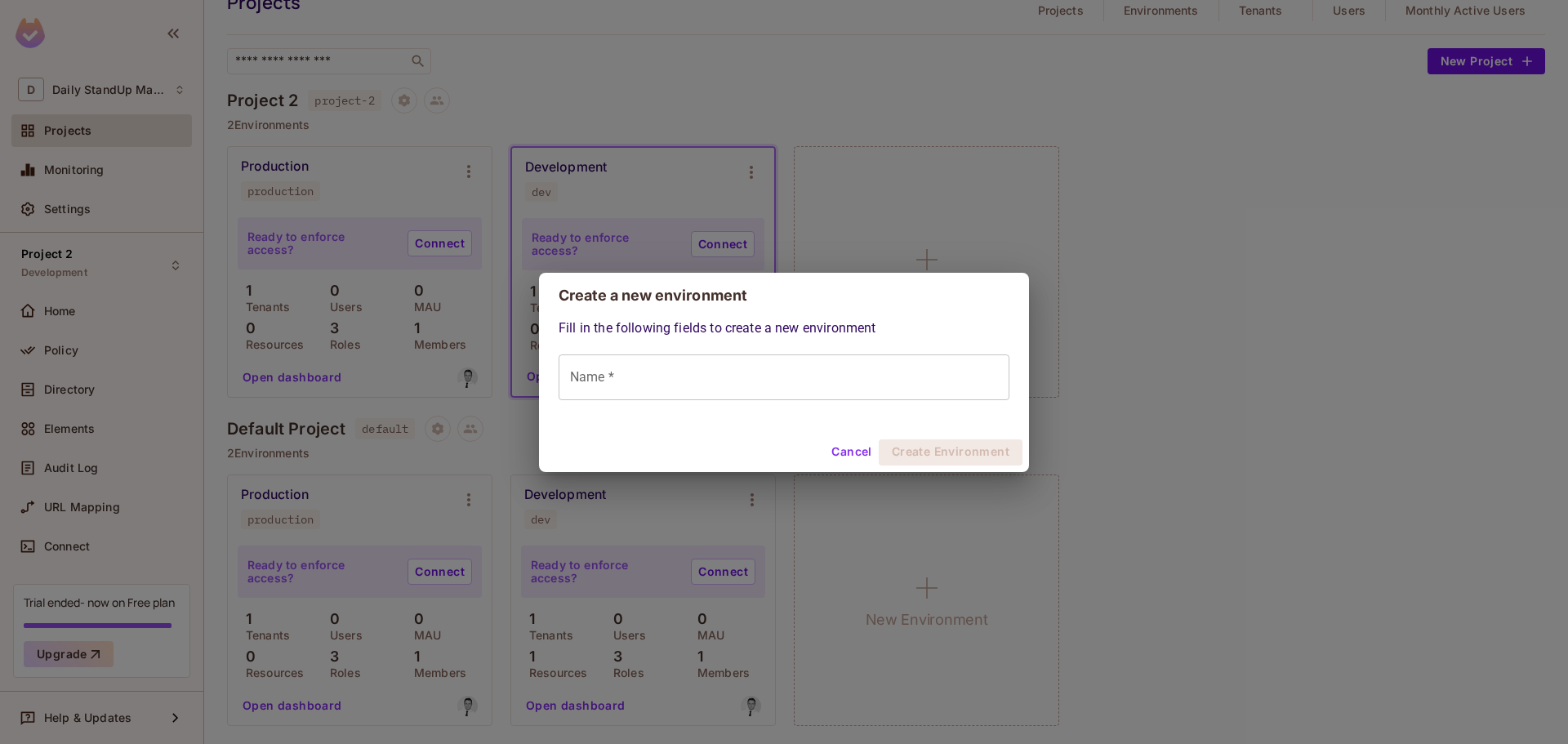
click at [661, 372] on input "Name *" at bounding box center [784, 377] width 450 height 45
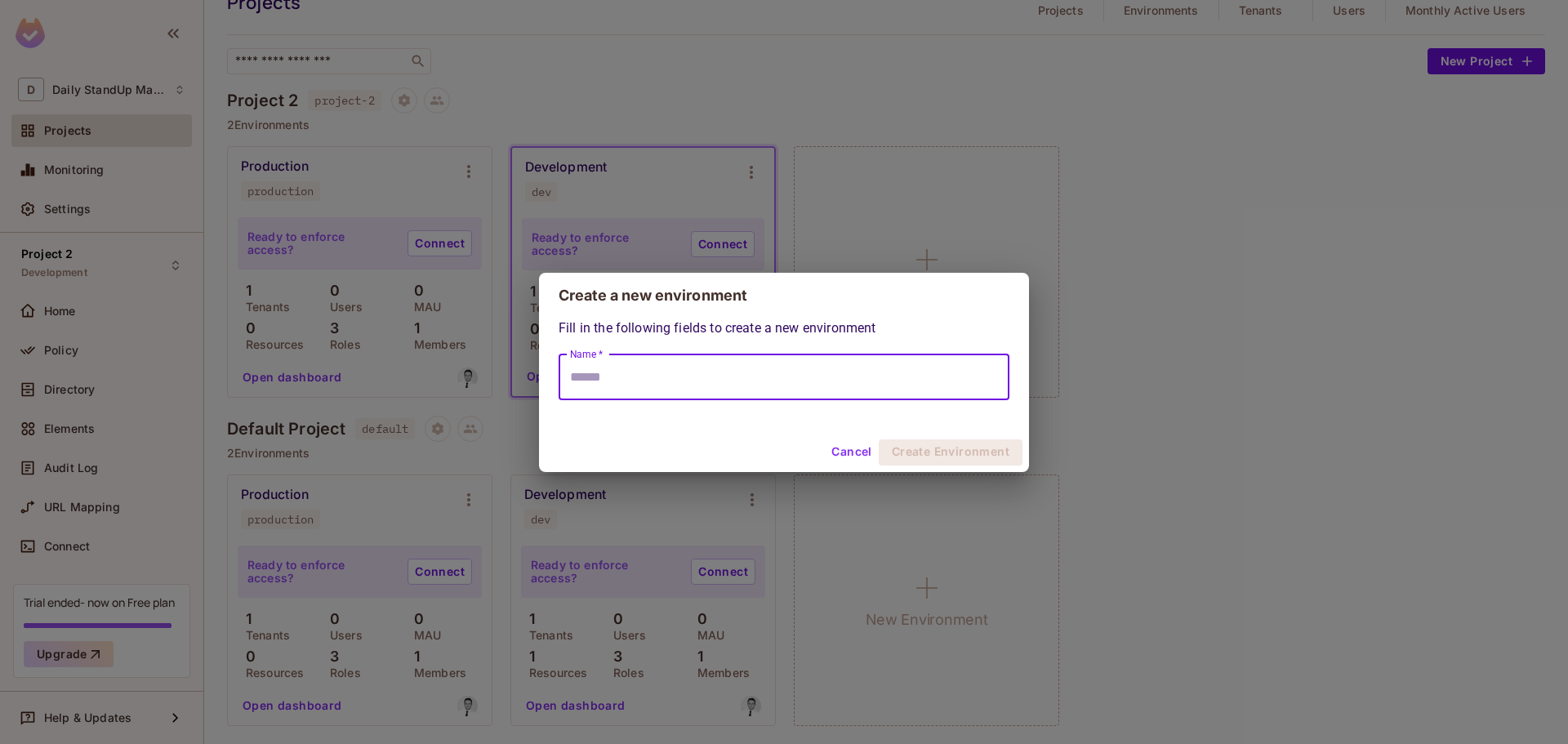
click at [1257, 276] on div "Create a new environment Fill in the following fields to create a new environme…" at bounding box center [784, 372] width 1568 height 744
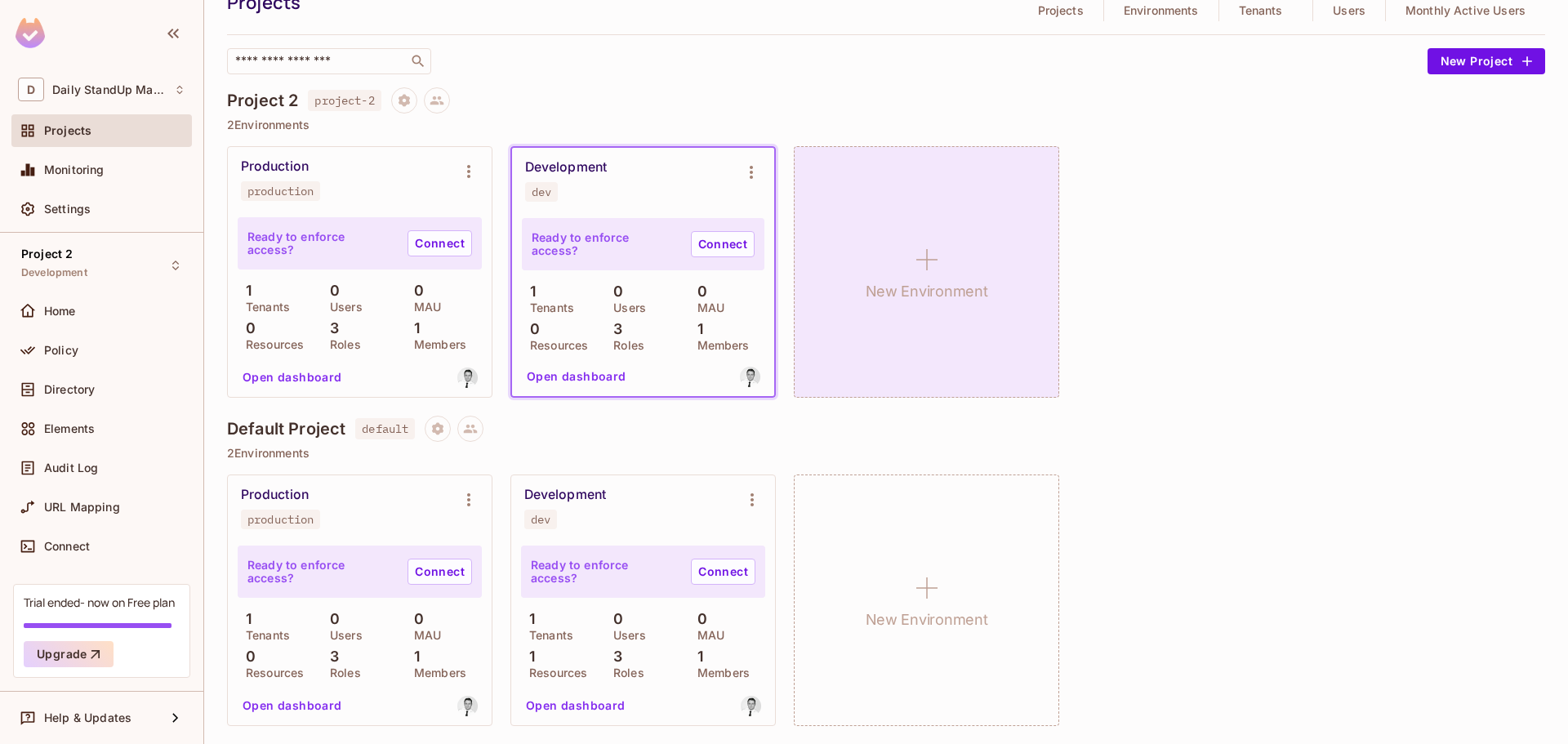
click at [916, 284] on h1 "New Environment" at bounding box center [926, 292] width 123 height 25
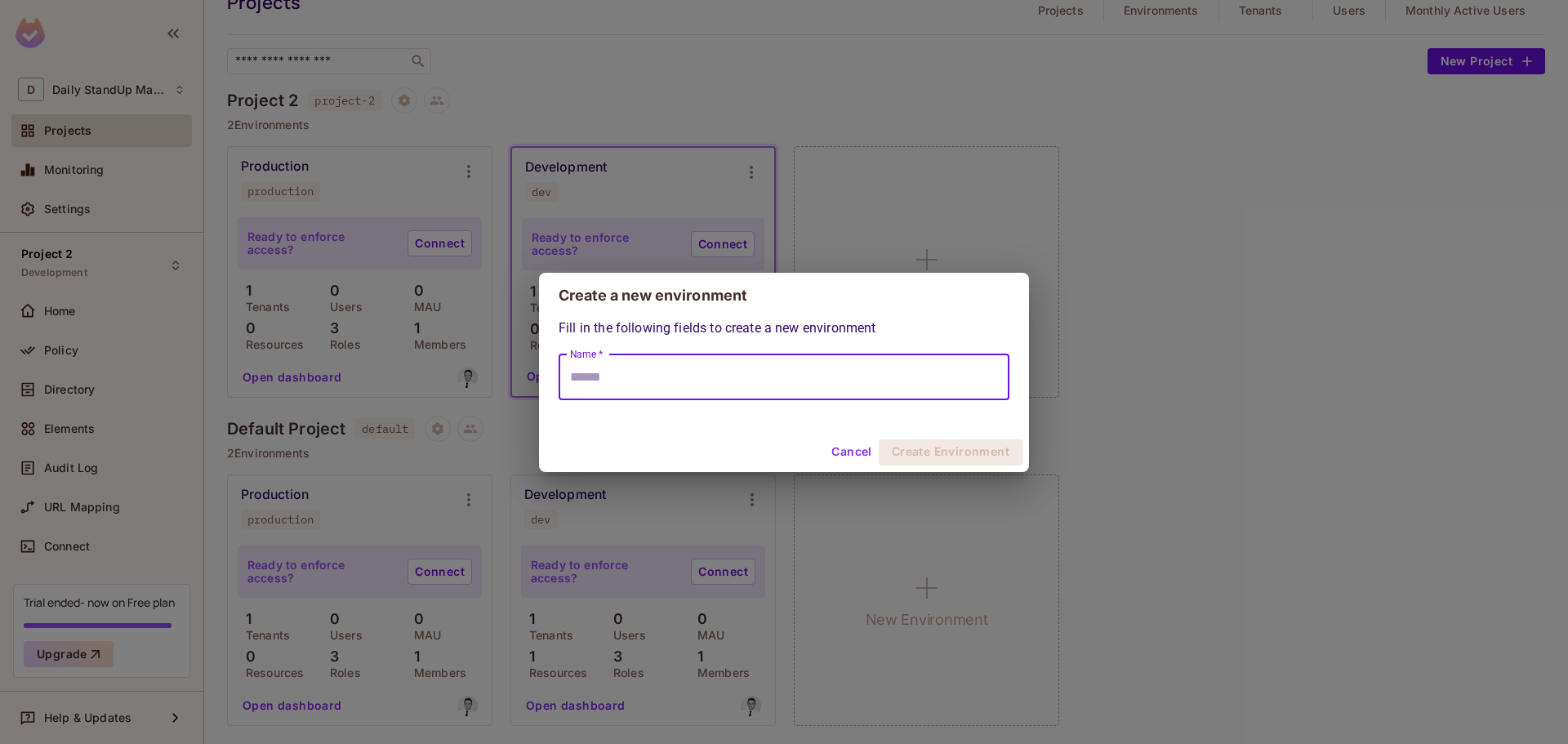
click at [627, 377] on input "Name *" at bounding box center [784, 377] width 450 height 45
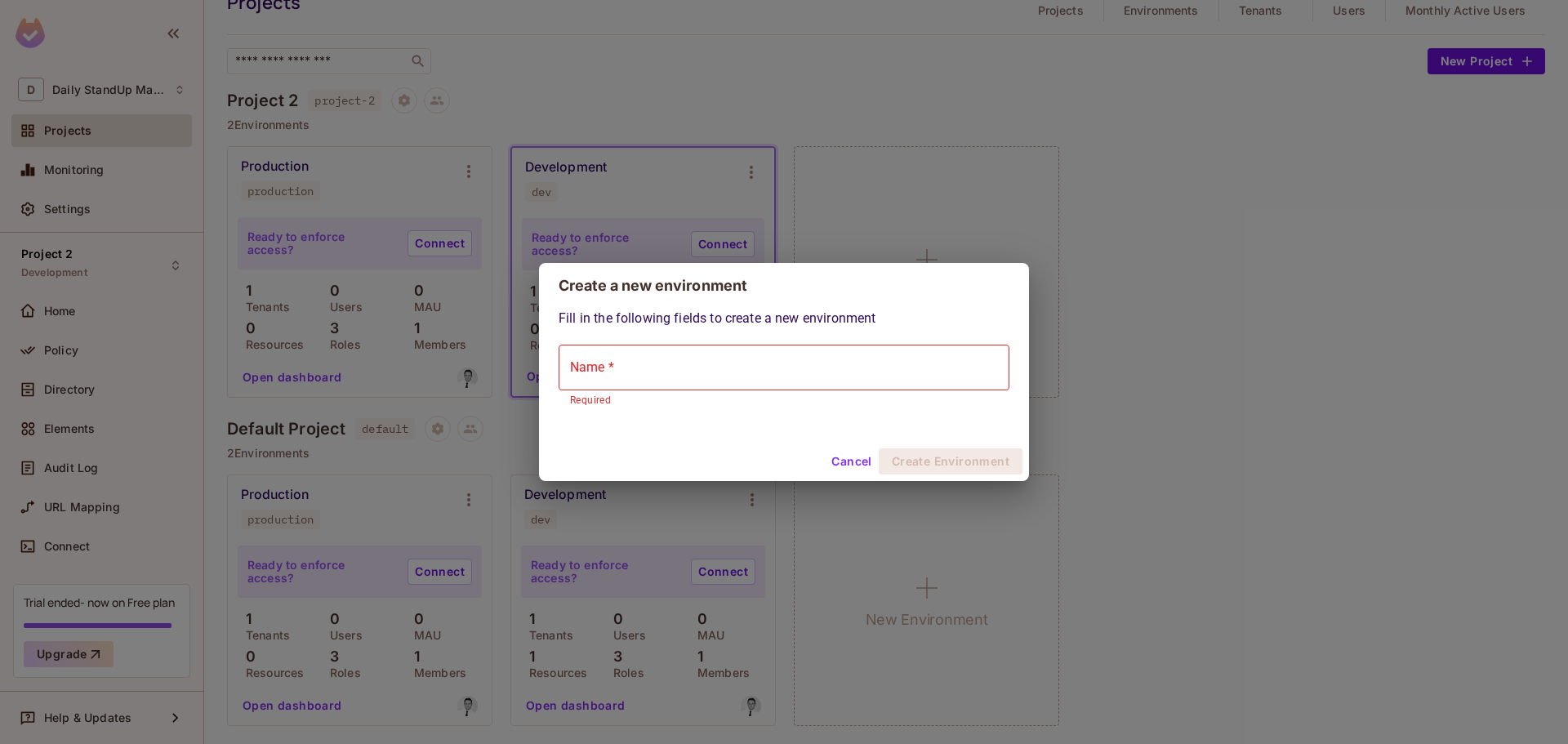
click at [869, 337] on div "Fill in the following fields to create a new environment Name * Name * Required" at bounding box center [784, 359] width 450 height 101
click at [723, 365] on input "Name *" at bounding box center [784, 368] width 450 height 45
click at [942, 343] on div "Fill in the following fields to create a new environment Name * Name * Required" at bounding box center [784, 359] width 450 height 101
click at [856, 458] on button "Cancel" at bounding box center [851, 461] width 53 height 26
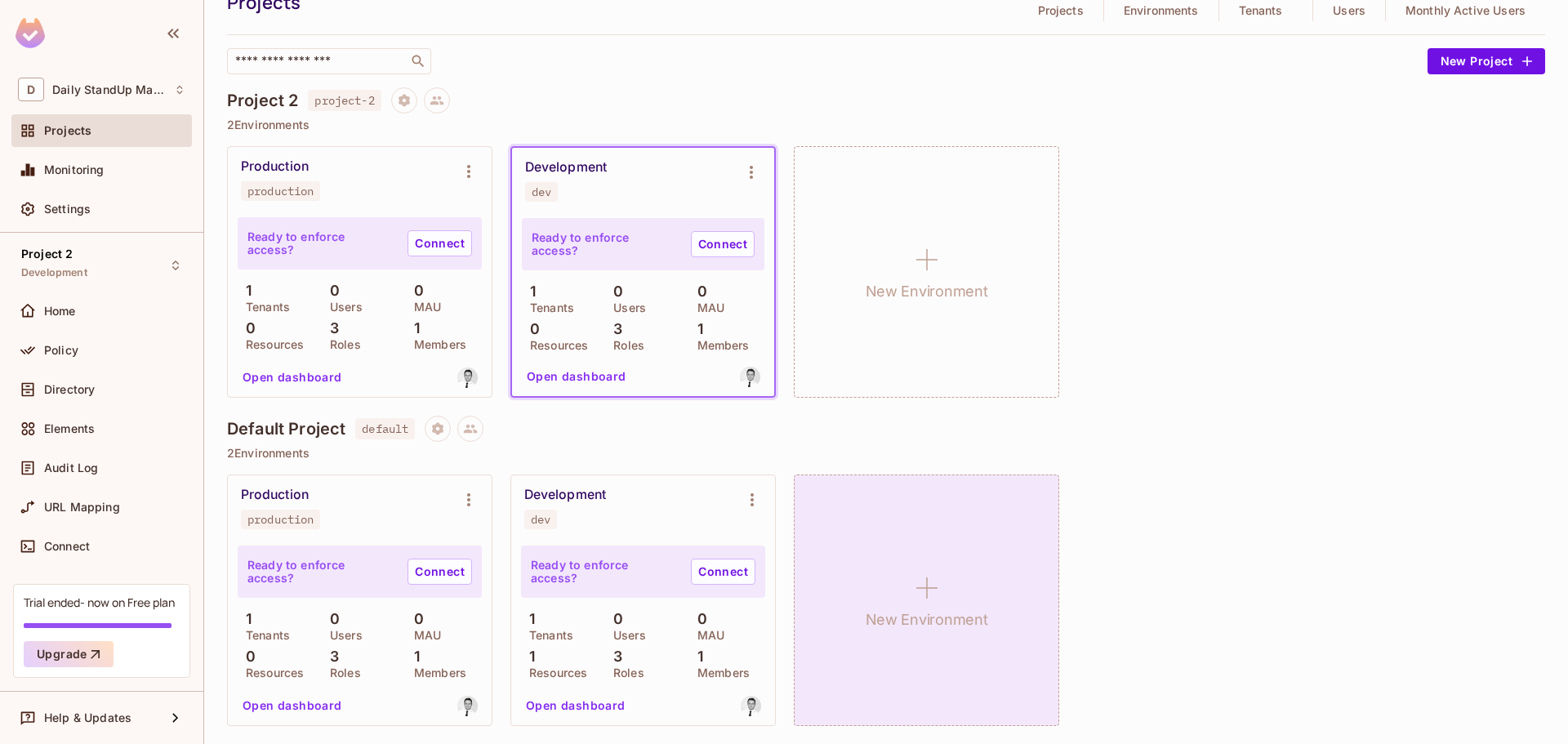
click at [878, 491] on div "New Environment" at bounding box center [926, 600] width 265 height 252
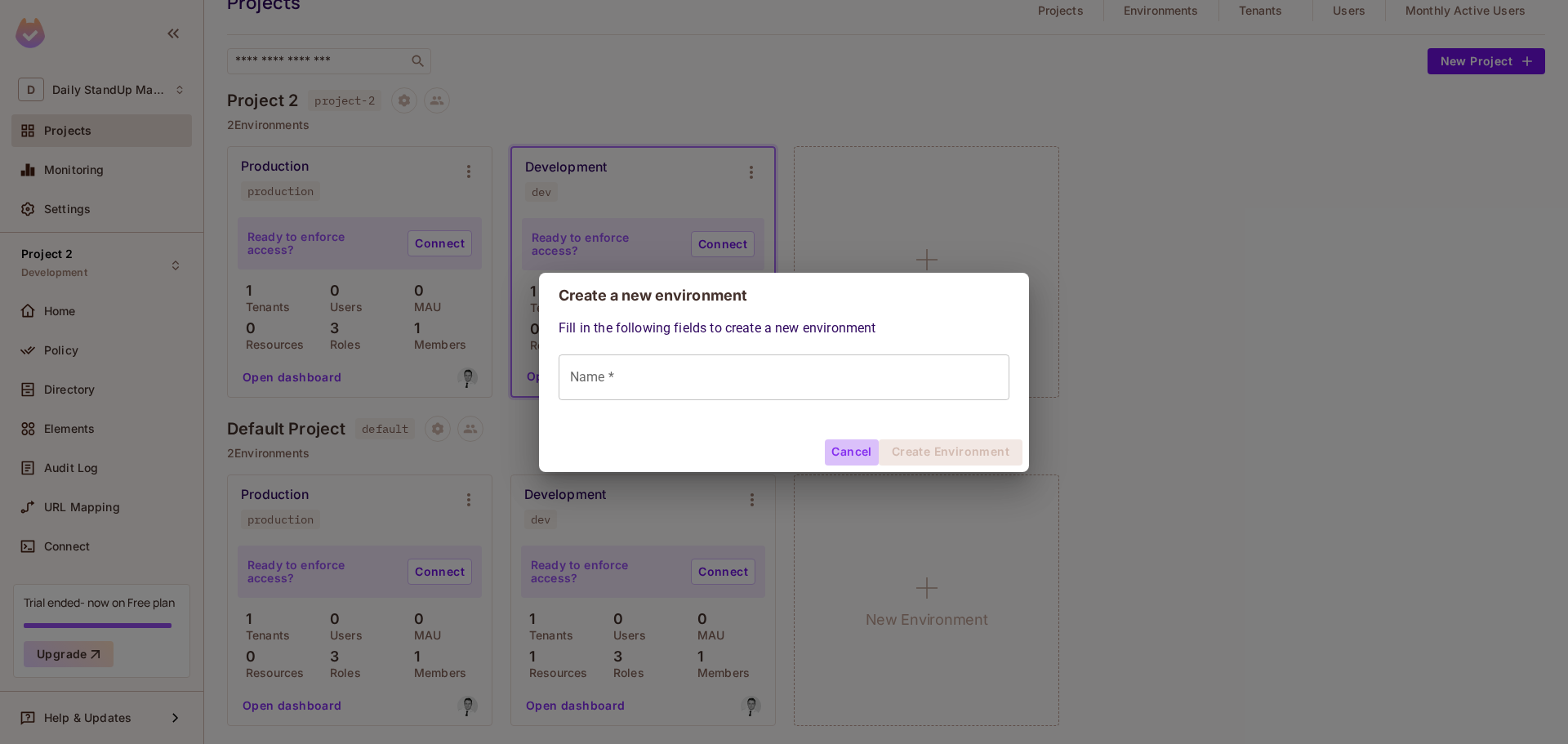
click at [846, 458] on button "Cancel" at bounding box center [851, 452] width 53 height 26
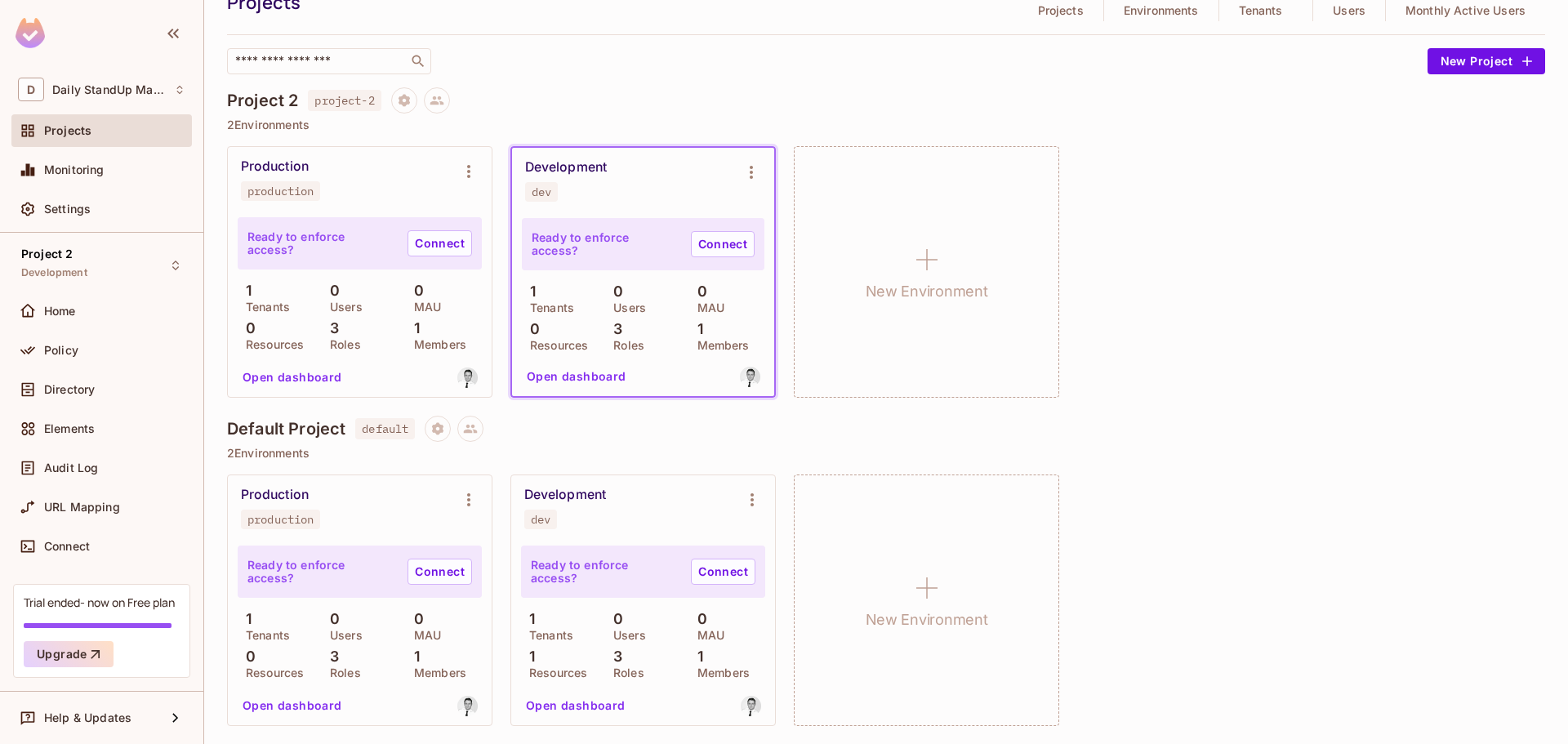
click at [867, 444] on div "Default Project default 2 Environments Production production Ready to enforce a…" at bounding box center [886, 580] width 1318 height 329
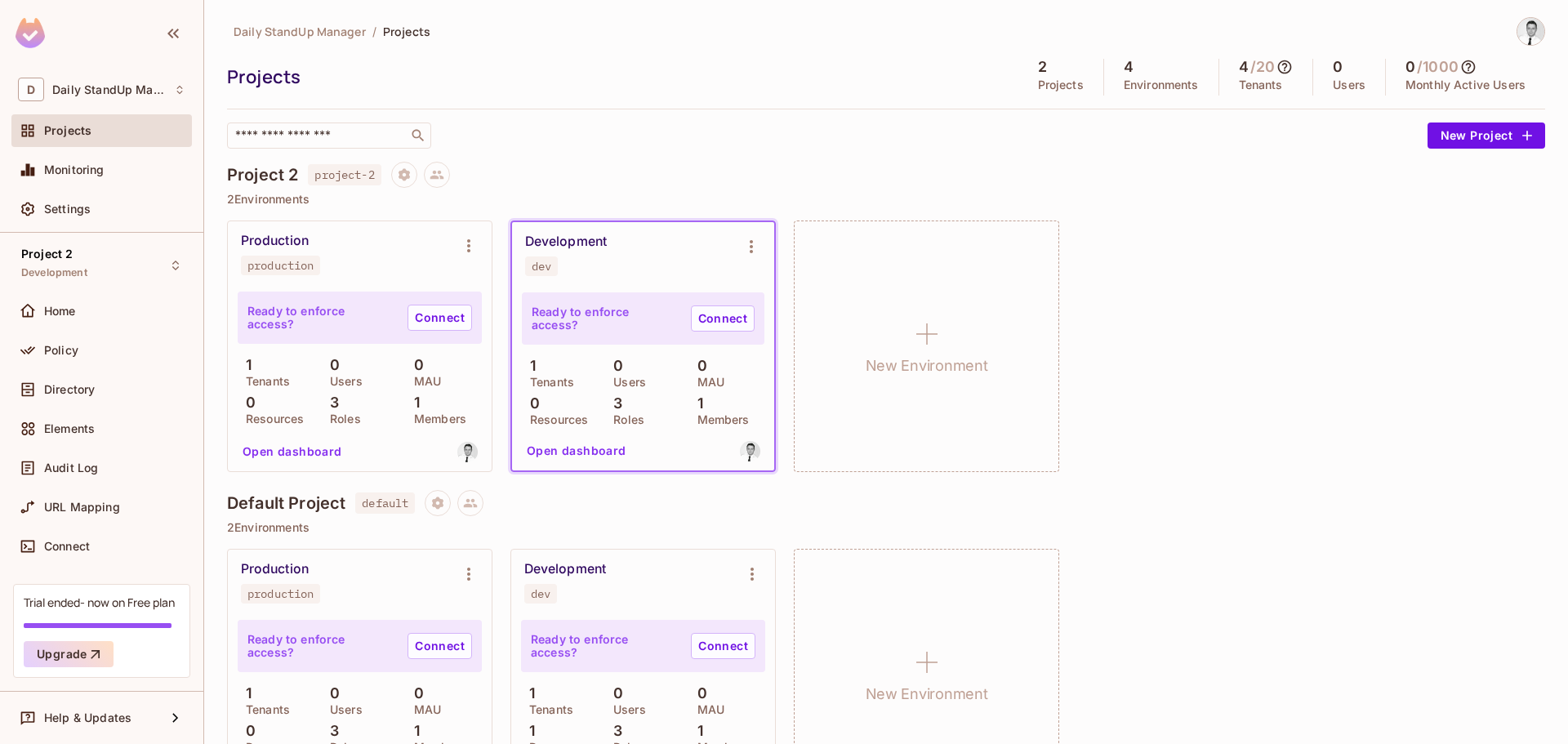
scroll to position [0, 0]
